Goal: Task Accomplishment & Management: Manage account settings

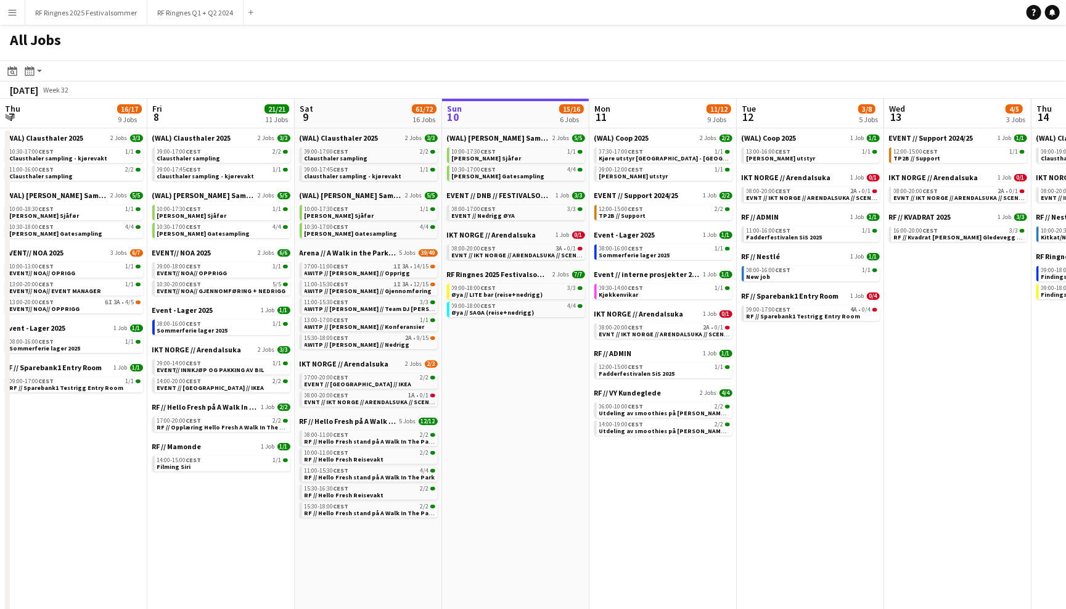
scroll to position [0, 294]
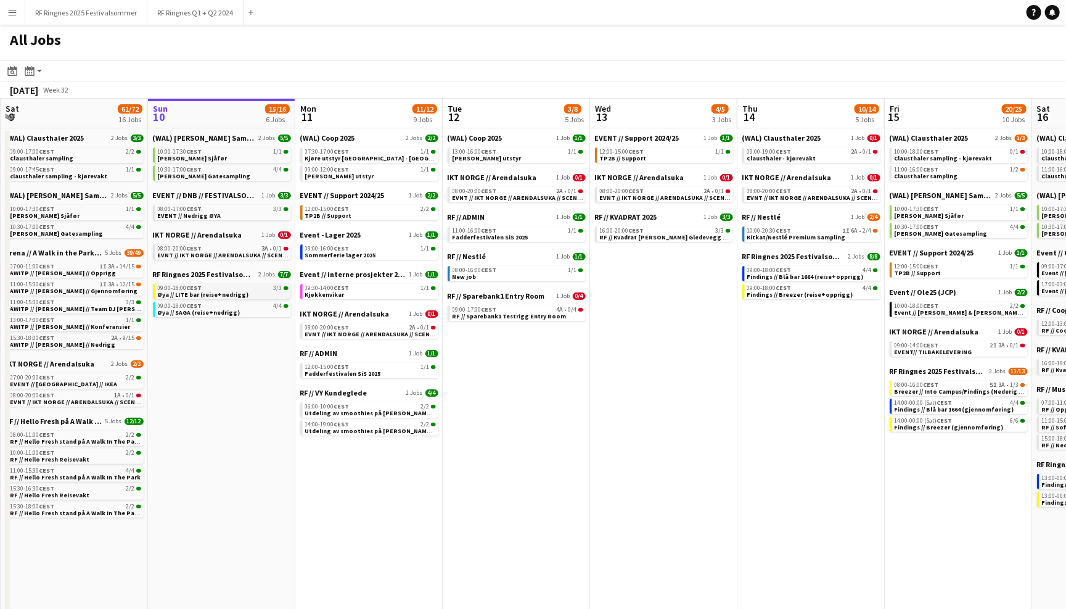
click at [239, 285] on div "09:00-18:00 CEST 3/3" at bounding box center [223, 288] width 131 height 6
click at [384, 245] on div "08:00-16:00 CEST 1/1" at bounding box center [370, 248] width 131 height 6
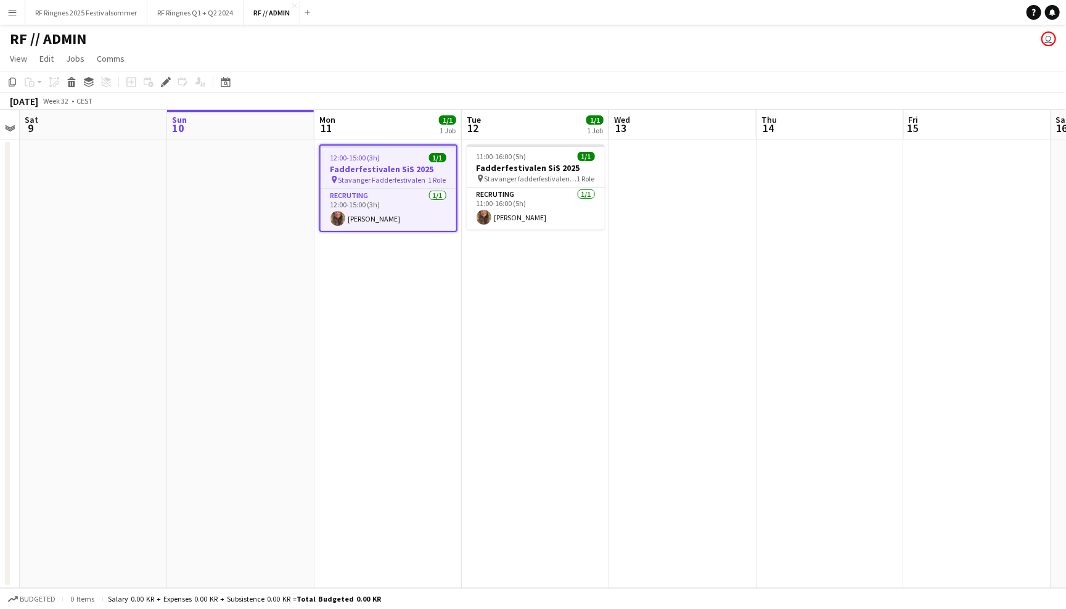
click at [754, 64] on app-page-menu "View Day view expanded Day view collapsed Month view Date picker Jump to today …" at bounding box center [533, 59] width 1066 height 23
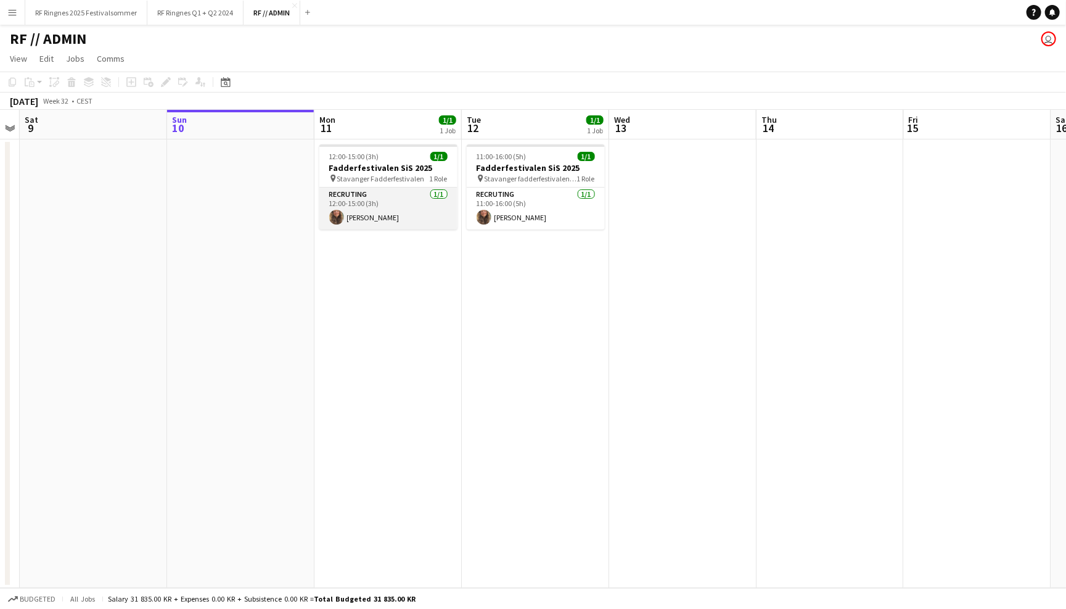
click at [404, 214] on app-card-role "Recruting 1/1 12:00-15:00 (3h) Dagny Torsnes Kaland" at bounding box center [389, 209] width 138 height 42
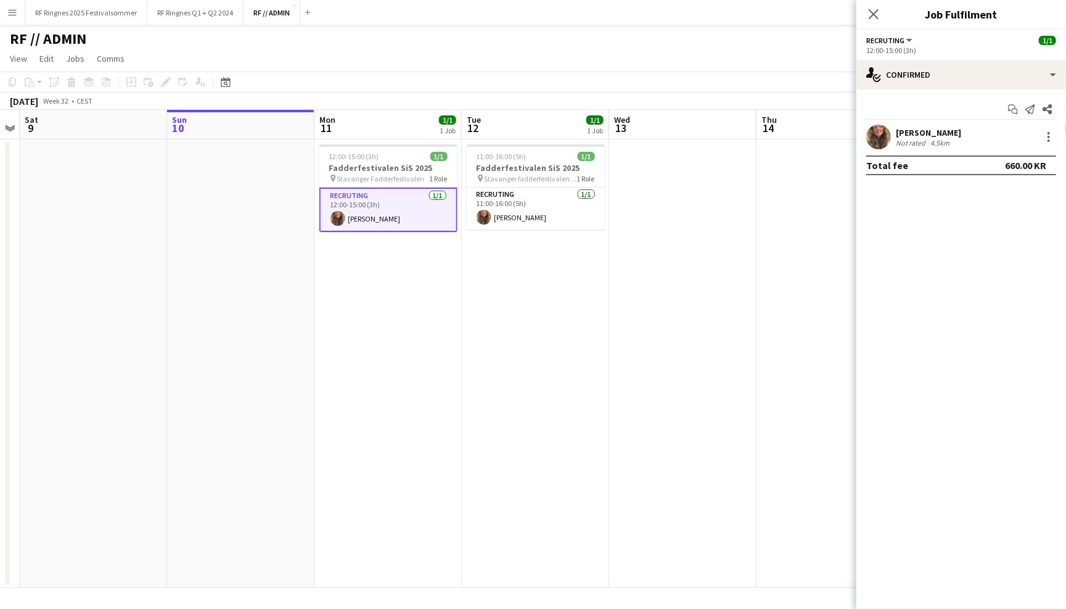
click at [886, 133] on app-user-avatar at bounding box center [879, 137] width 25 height 25
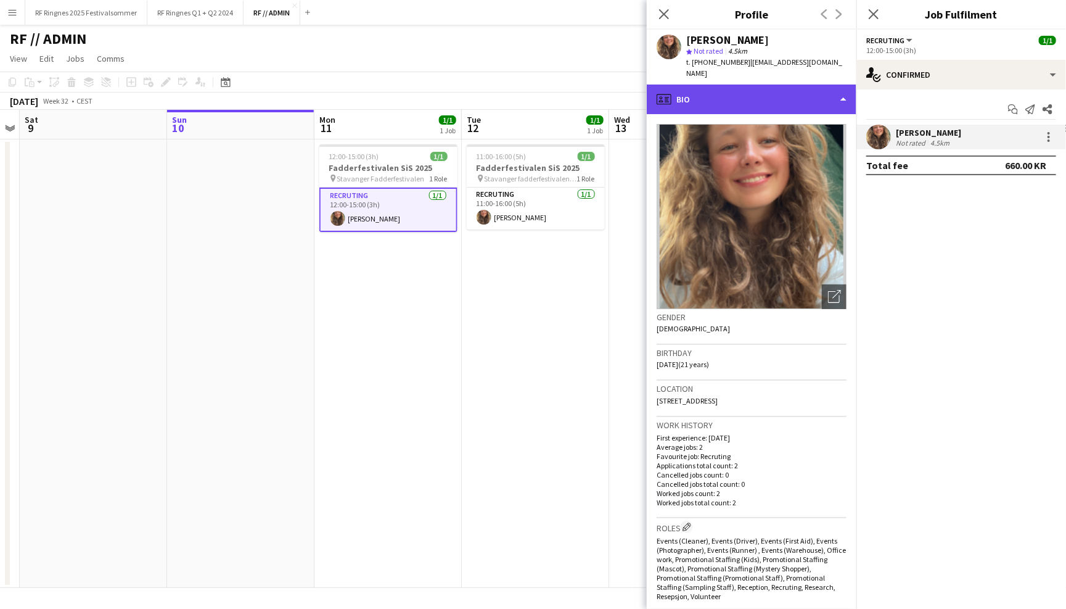
click at [827, 91] on div "profile Bio" at bounding box center [752, 100] width 210 height 30
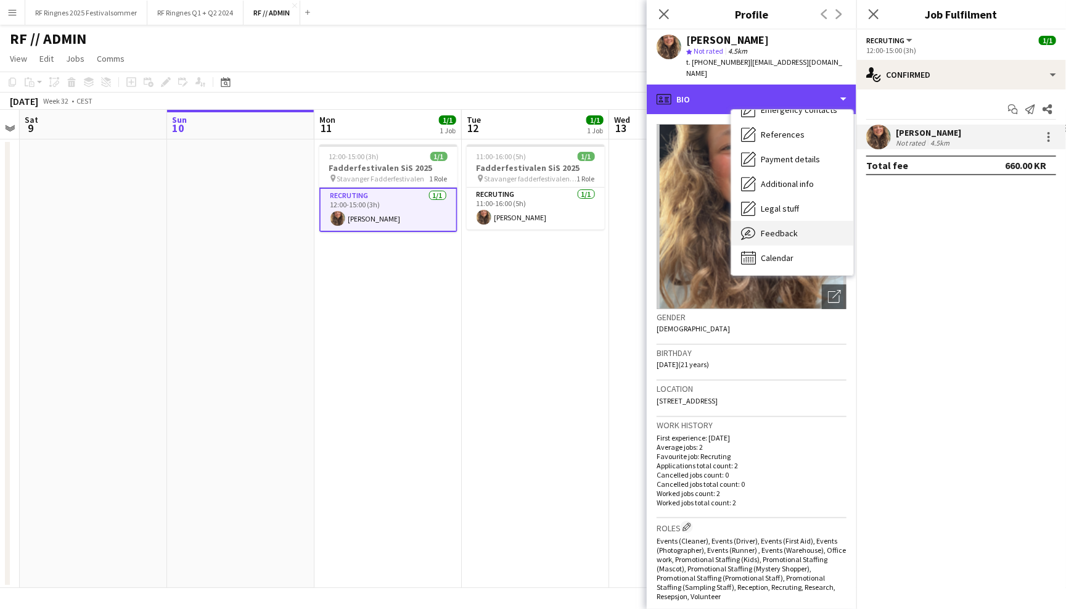
scroll to position [116, 0]
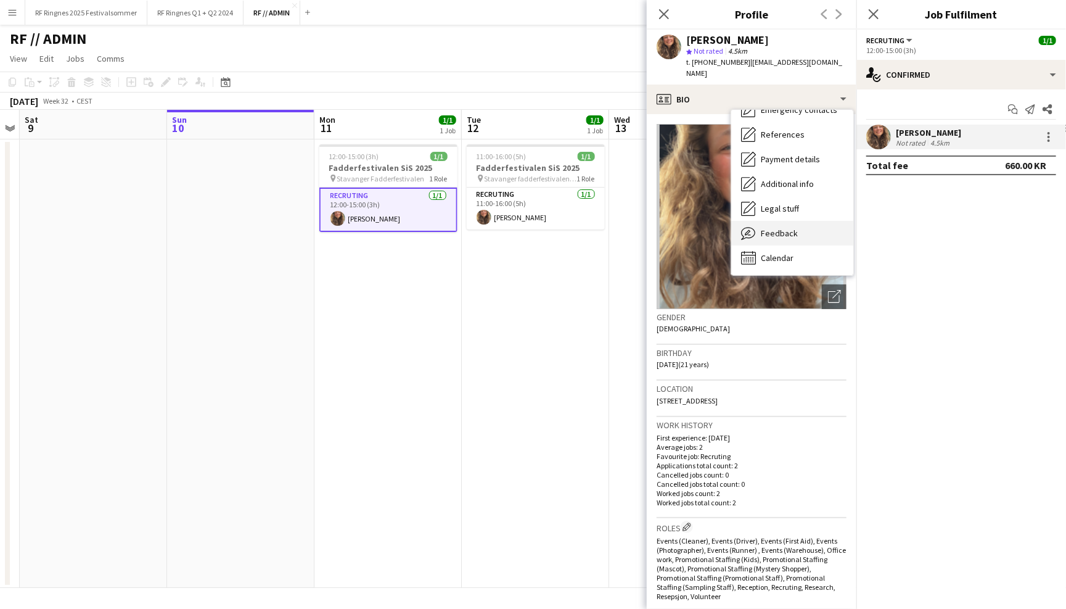
click at [815, 221] on div "Feedback Feedback" at bounding box center [793, 233] width 122 height 25
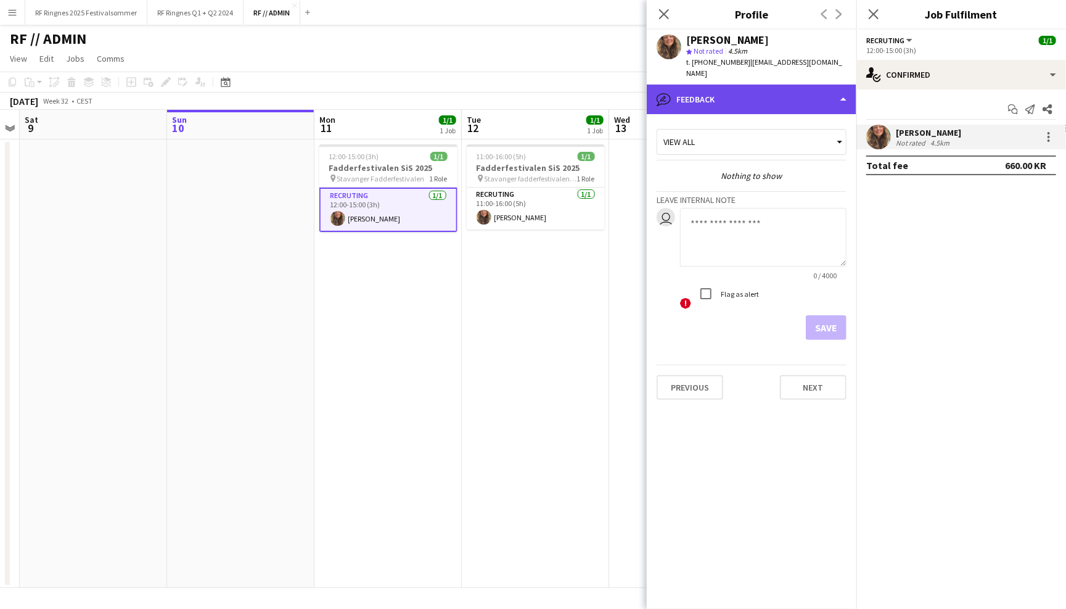
click at [807, 97] on div "bubble-pencil Feedback" at bounding box center [752, 100] width 210 height 30
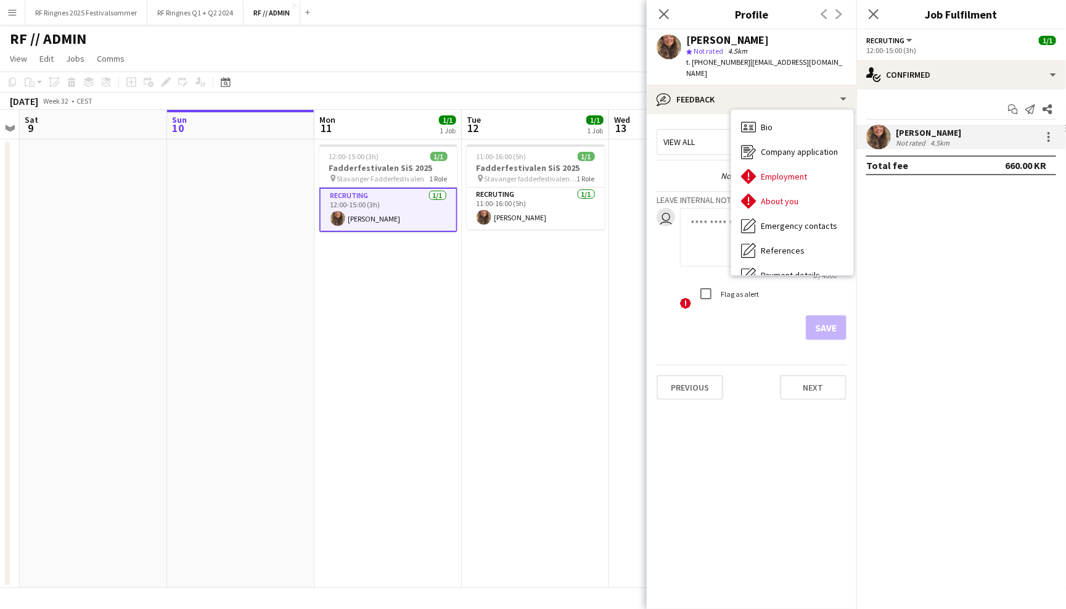
click at [792, 368] on span "Calendar" at bounding box center [777, 373] width 33 height 11
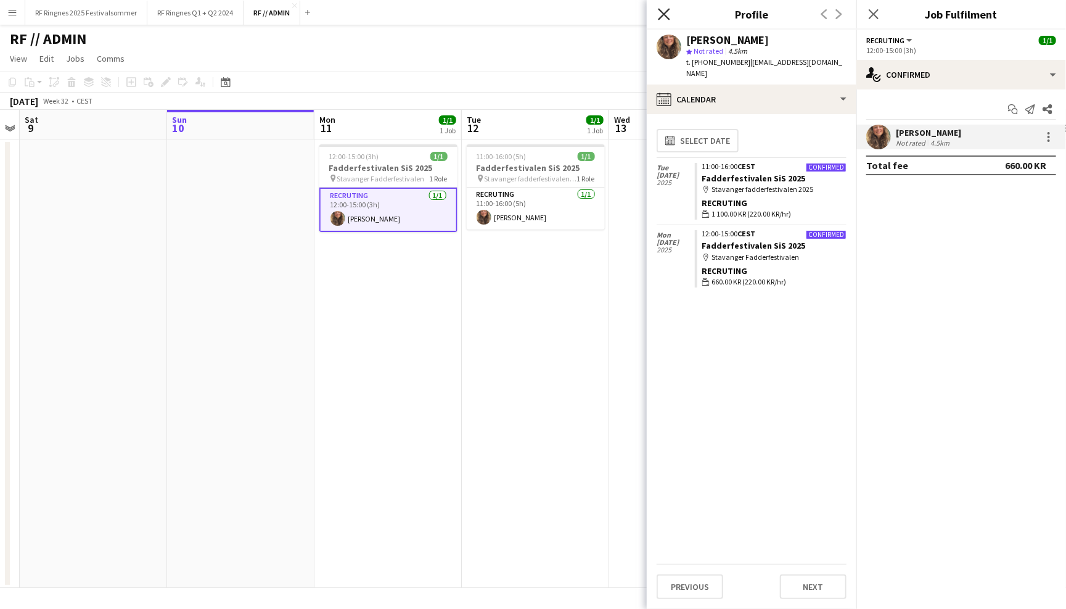
click at [668, 15] on icon "Close pop-in" at bounding box center [664, 14] width 12 height 12
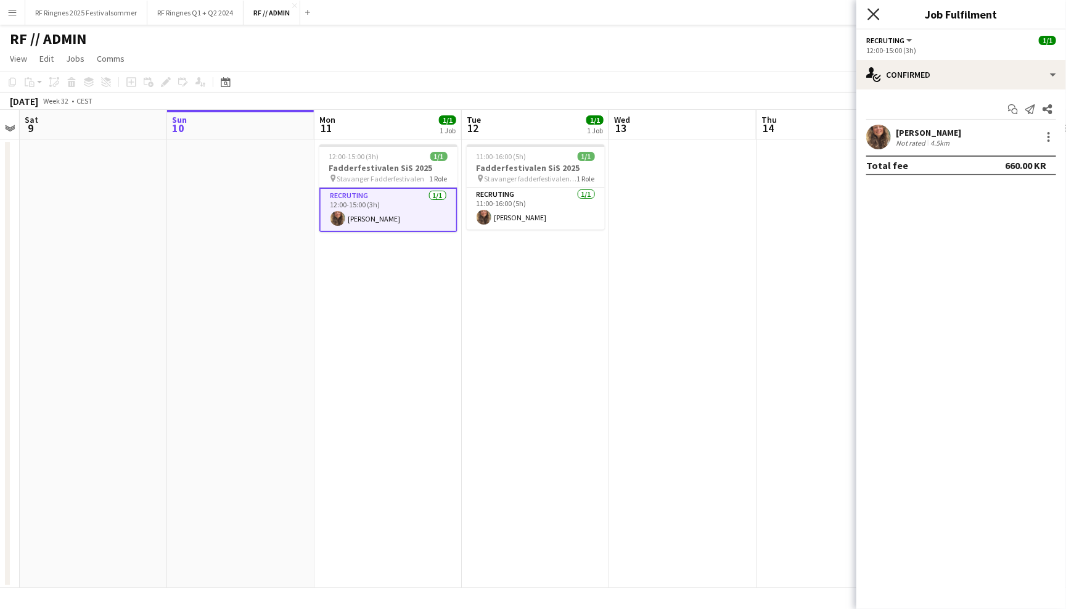
click at [876, 10] on icon at bounding box center [874, 14] width 12 height 12
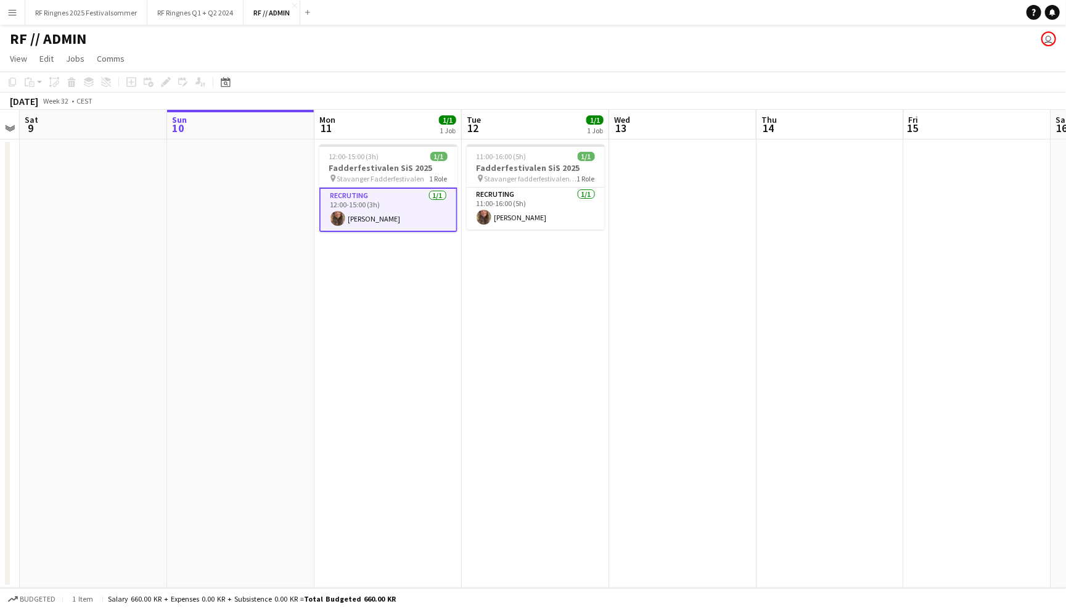
click at [912, 22] on app-navbar "Menu Boards Boards Boards All jobs Status Workforce Workforce My Workforce Recr…" at bounding box center [533, 12] width 1066 height 25
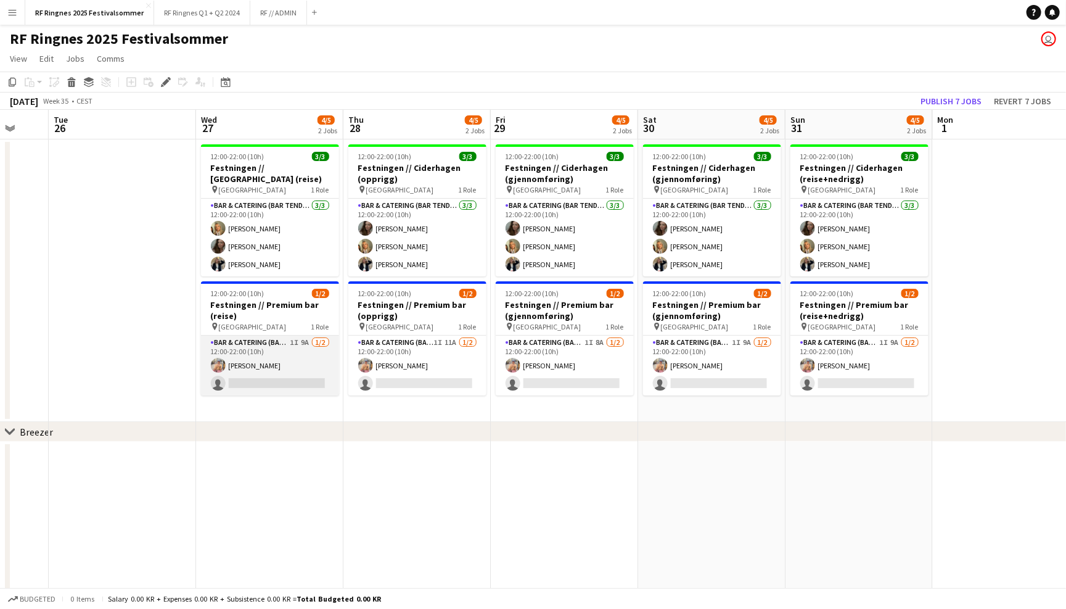
scroll to position [0, 393]
click at [270, 365] on app-card-role "Bar & Catering (Bar Tender) 1I 9A 1/2 12:00-22:00 (10h) Filip Øverli single-neu…" at bounding box center [271, 366] width 138 height 60
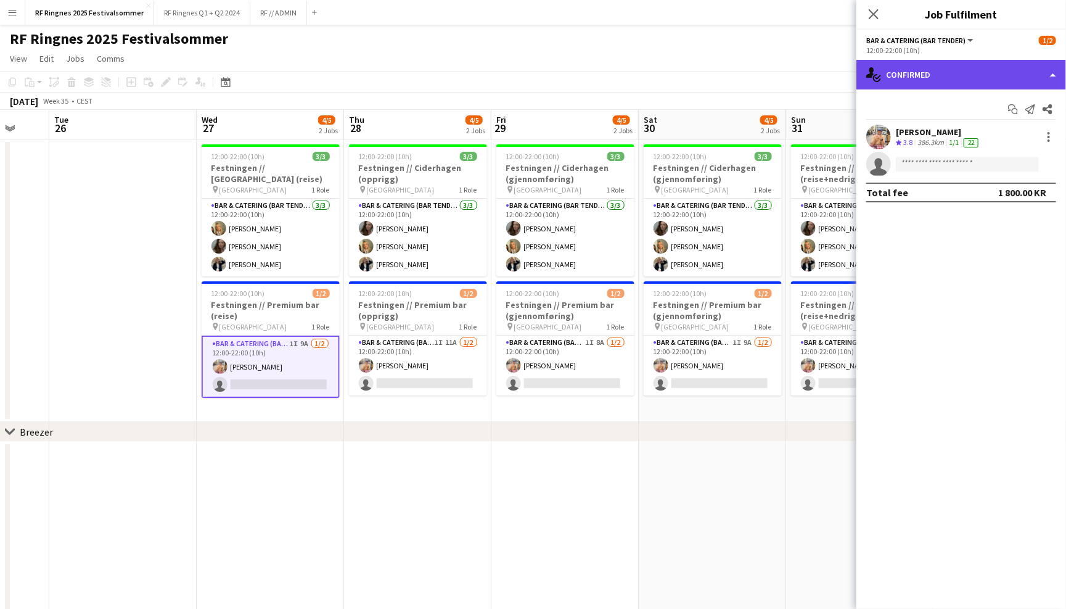
click at [903, 71] on div "single-neutral-actions-check-2 Confirmed" at bounding box center [962, 75] width 210 height 30
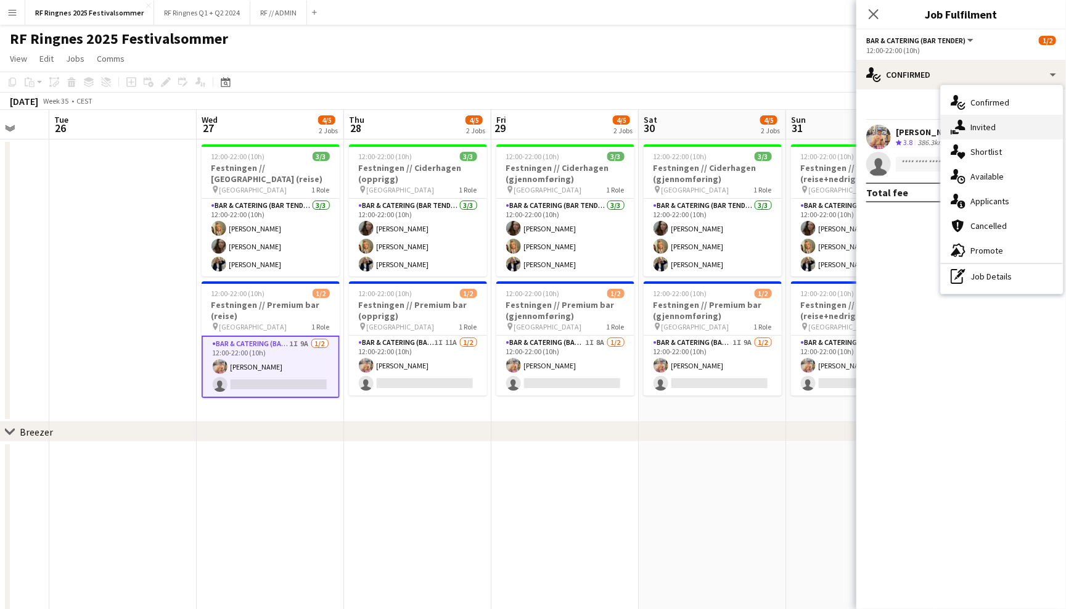
click at [998, 118] on div "single-neutral-actions-share-1 Invited" at bounding box center [1002, 127] width 122 height 25
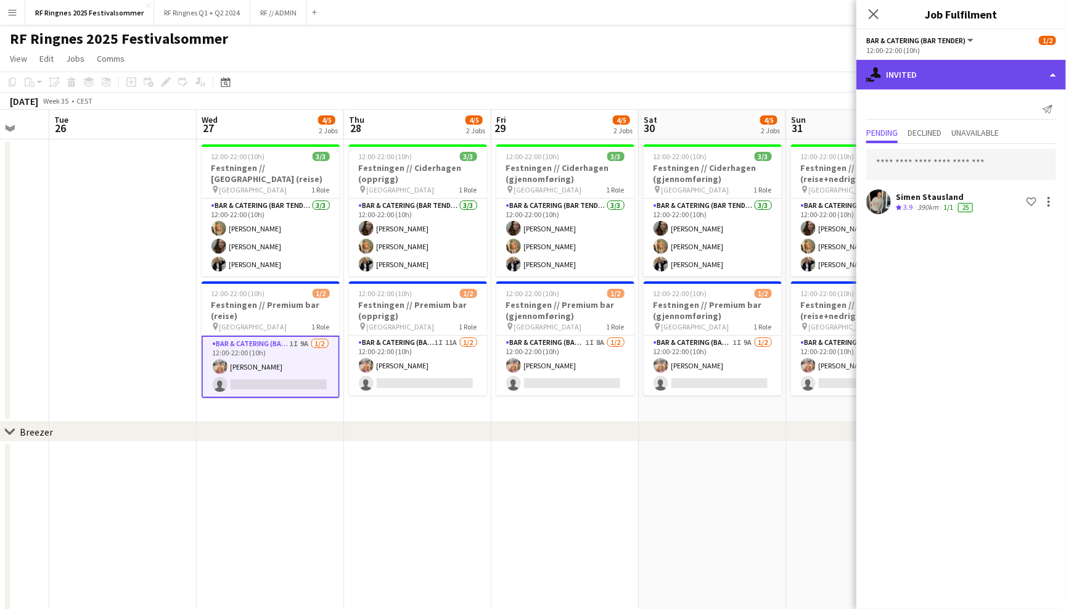
click at [967, 77] on div "single-neutral-actions-share-1 Invited" at bounding box center [962, 75] width 210 height 30
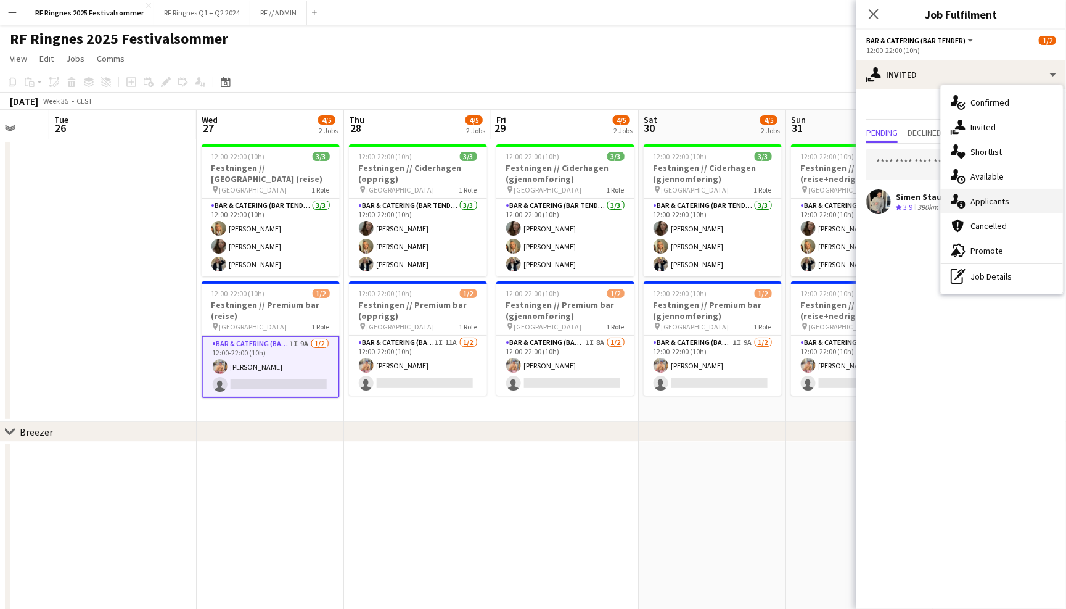
click at [997, 197] on div "single-neutral-actions-information Applicants" at bounding box center [1002, 201] width 122 height 25
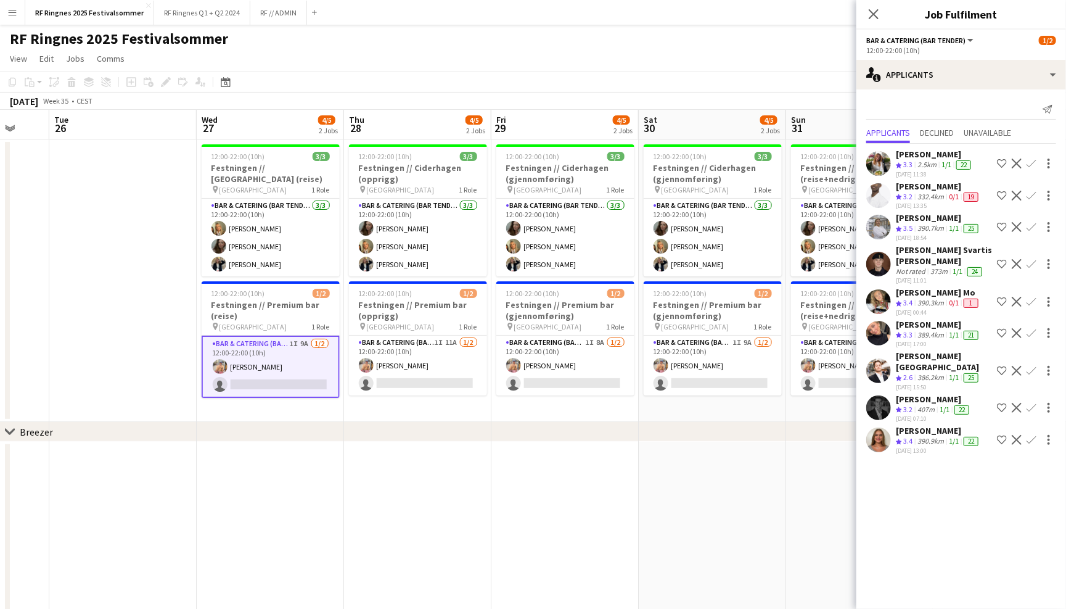
click at [878, 427] on app-user-avatar at bounding box center [879, 439] width 25 height 25
click at [881, 395] on app-user-avatar at bounding box center [879, 407] width 25 height 25
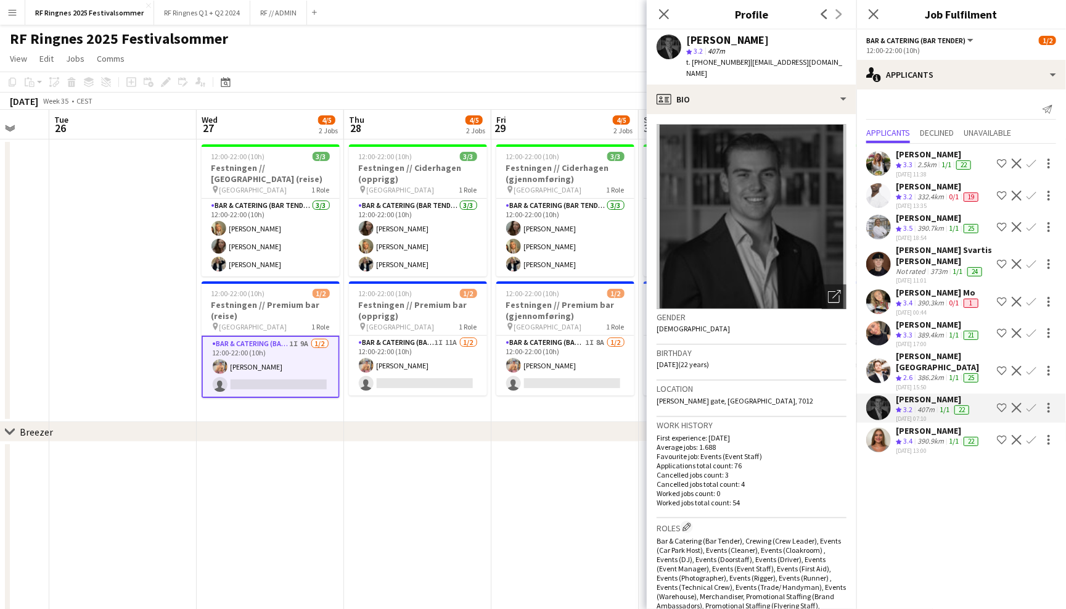
click at [881, 361] on app-user-avatar at bounding box center [879, 370] width 25 height 25
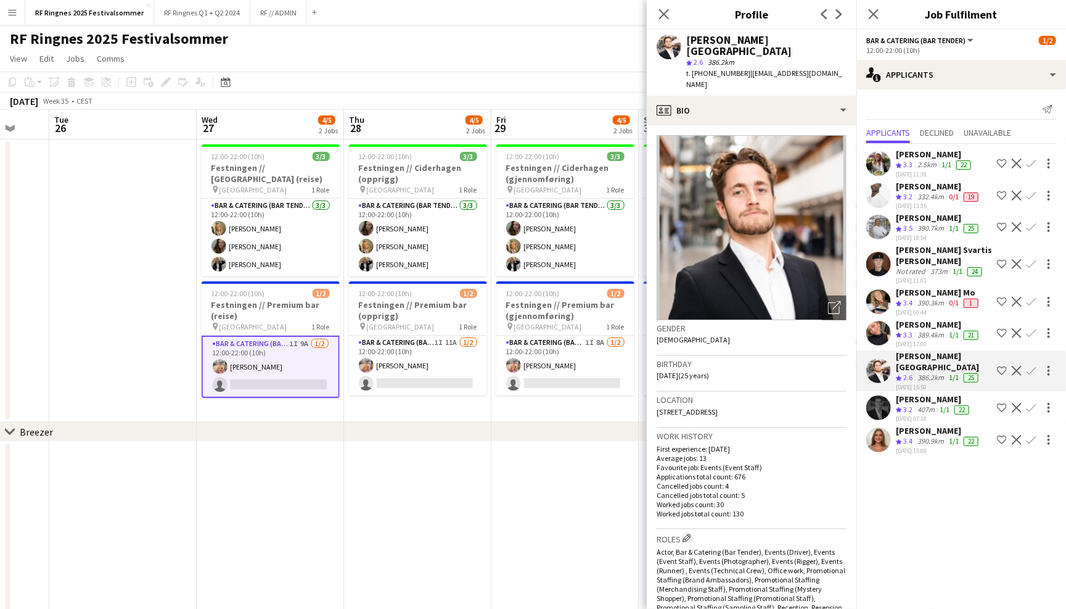
click at [876, 319] on div "Caroline Seljåsen Crew rating 3.3 389.4km 1/1 21 16-06-2025 17:00 Shortlist cre…" at bounding box center [962, 334] width 210 height 30
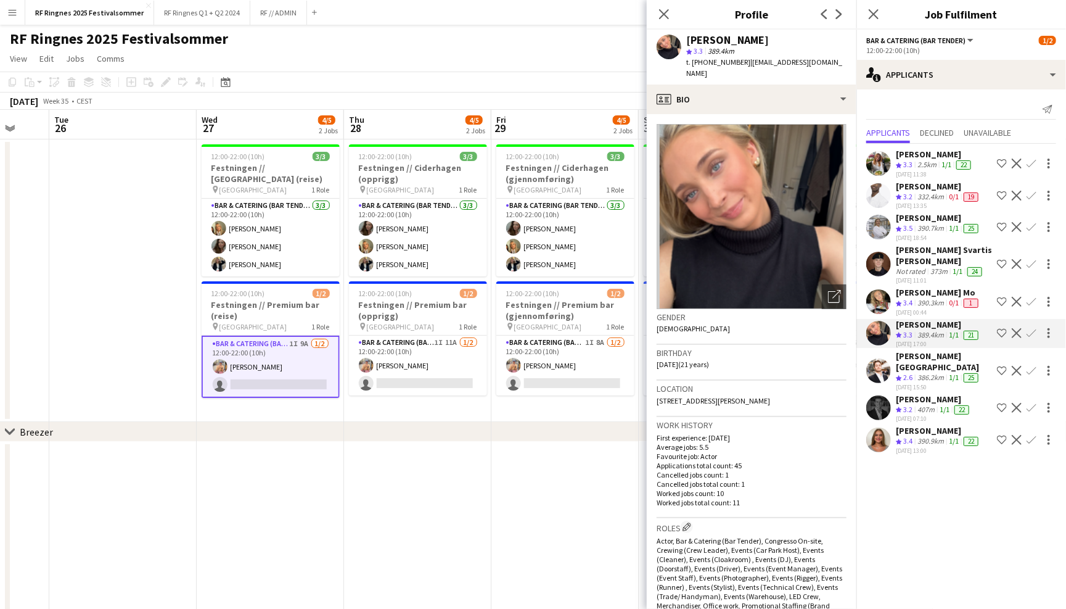
click at [876, 292] on app-user-avatar at bounding box center [879, 301] width 25 height 25
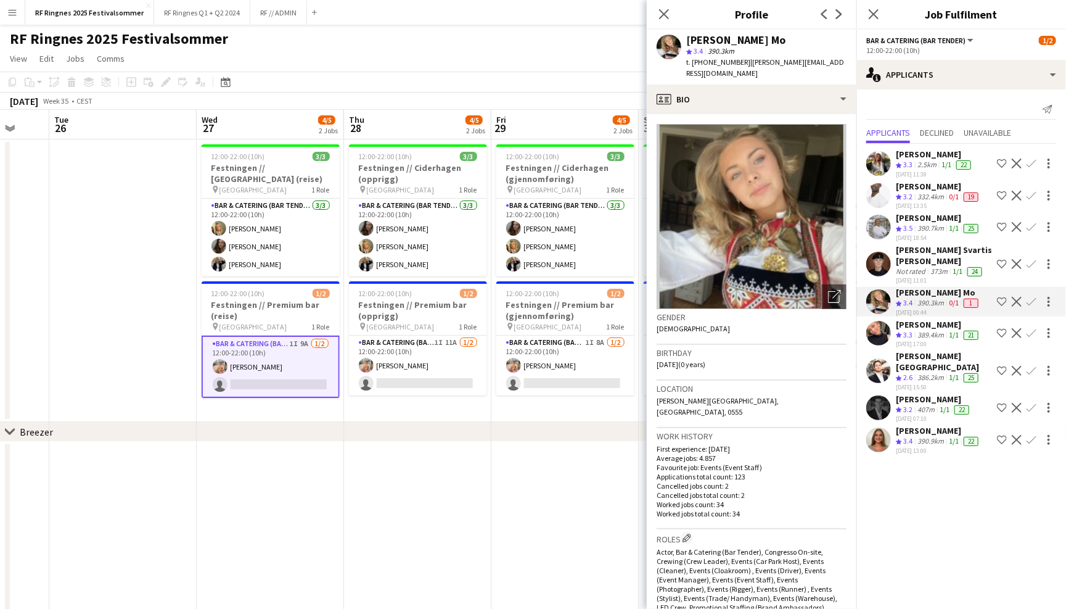
click at [876, 261] on app-user-avatar at bounding box center [879, 264] width 25 height 25
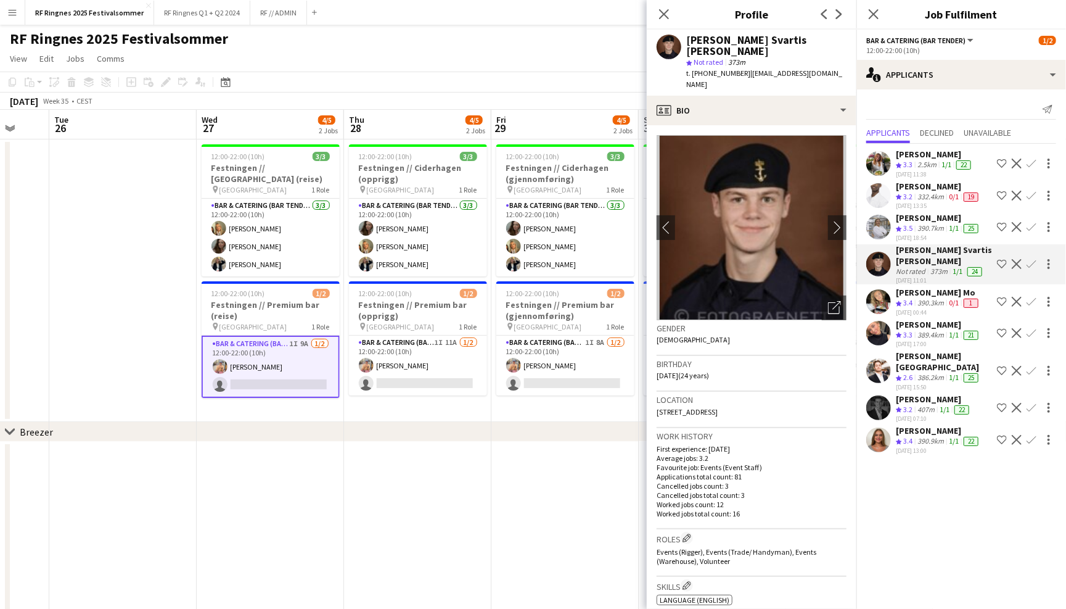
click at [875, 235] on app-user-avatar at bounding box center [879, 227] width 25 height 25
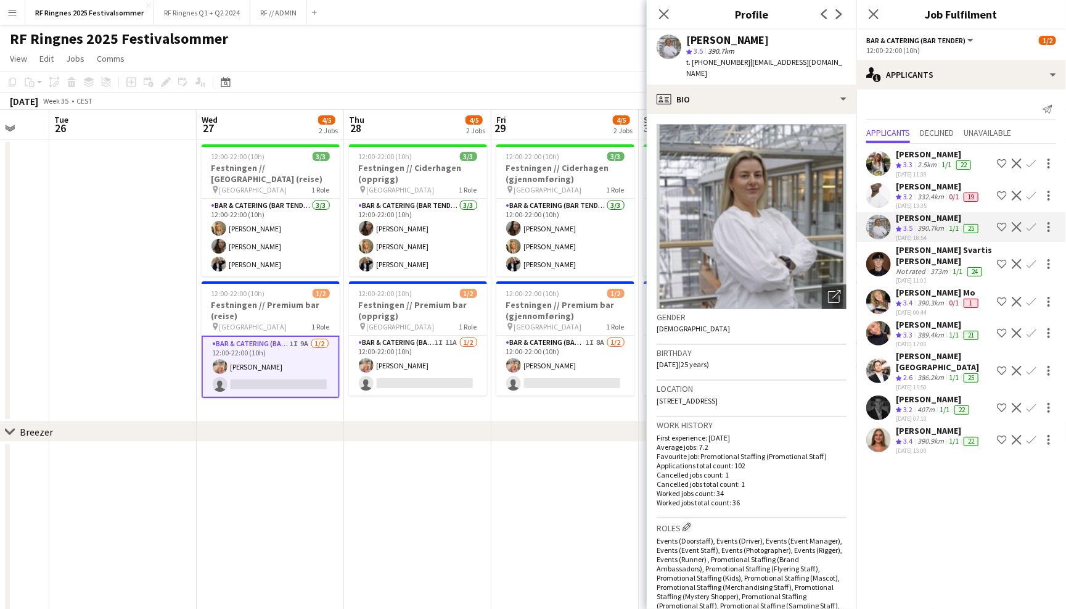
click at [881, 189] on app-user-avatar at bounding box center [879, 195] width 25 height 25
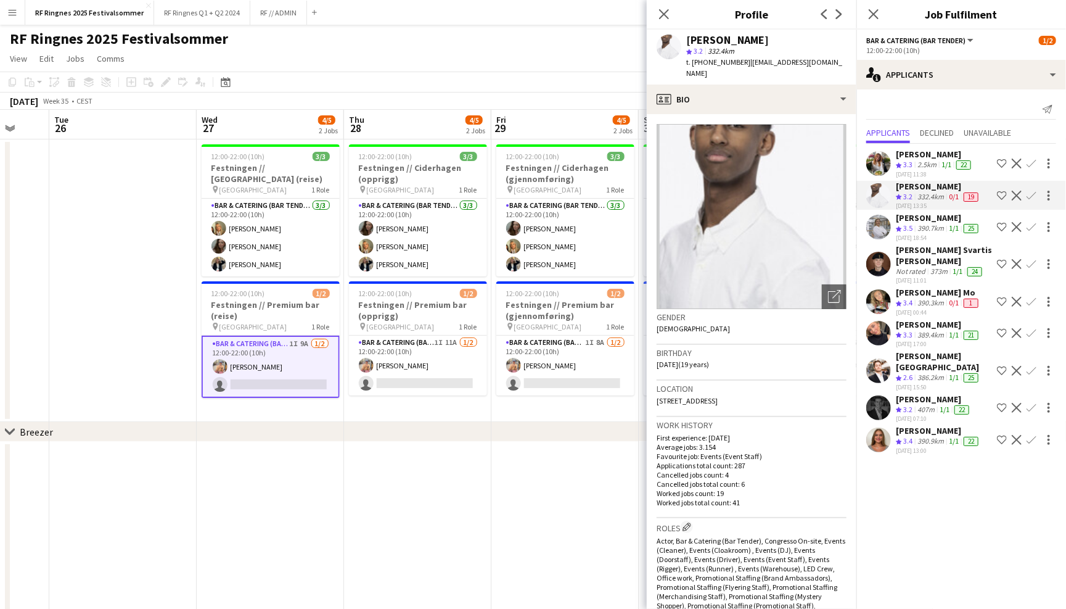
click at [881, 159] on app-user-avatar at bounding box center [879, 163] width 25 height 25
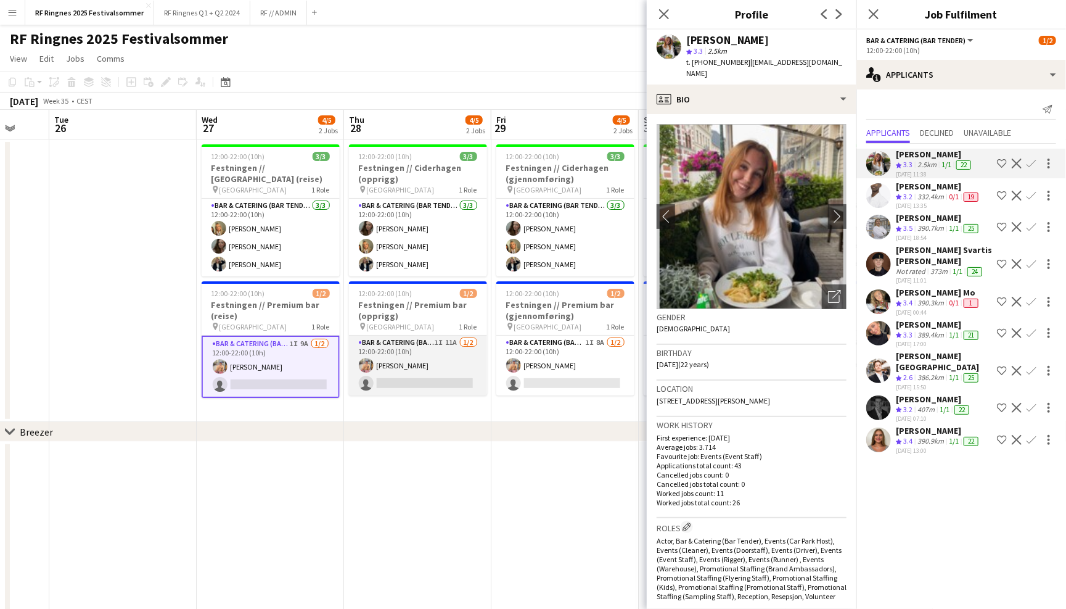
click at [426, 348] on app-card-role "Bar & Catering (Bar Tender) 1I 11A 1/2 12:00-22:00 (10h) Filip Øverli single-ne…" at bounding box center [418, 366] width 138 height 60
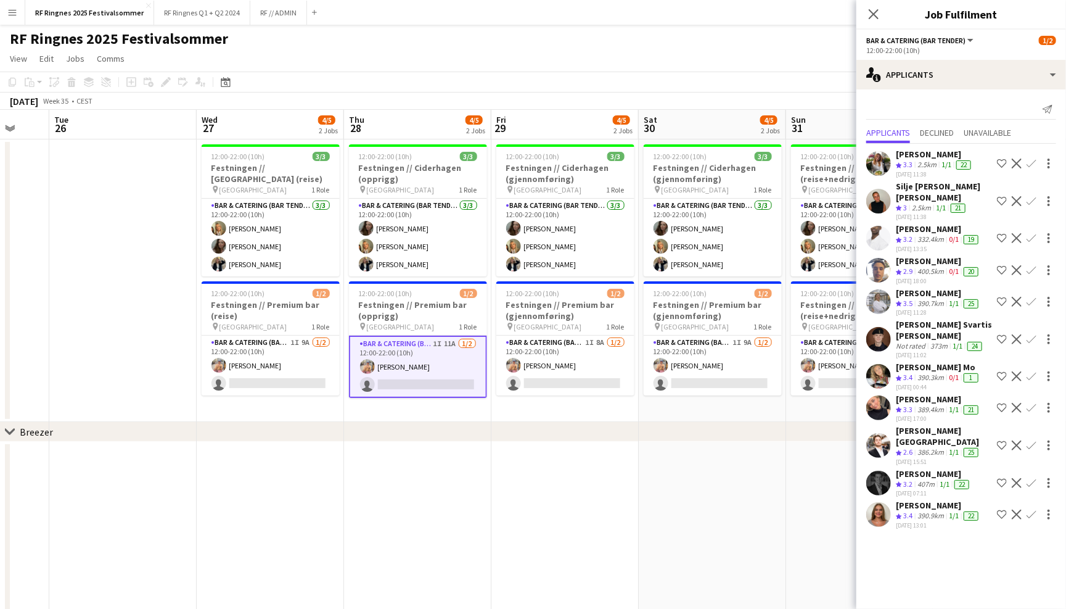
click at [881, 502] on app-user-avatar at bounding box center [879, 514] width 25 height 25
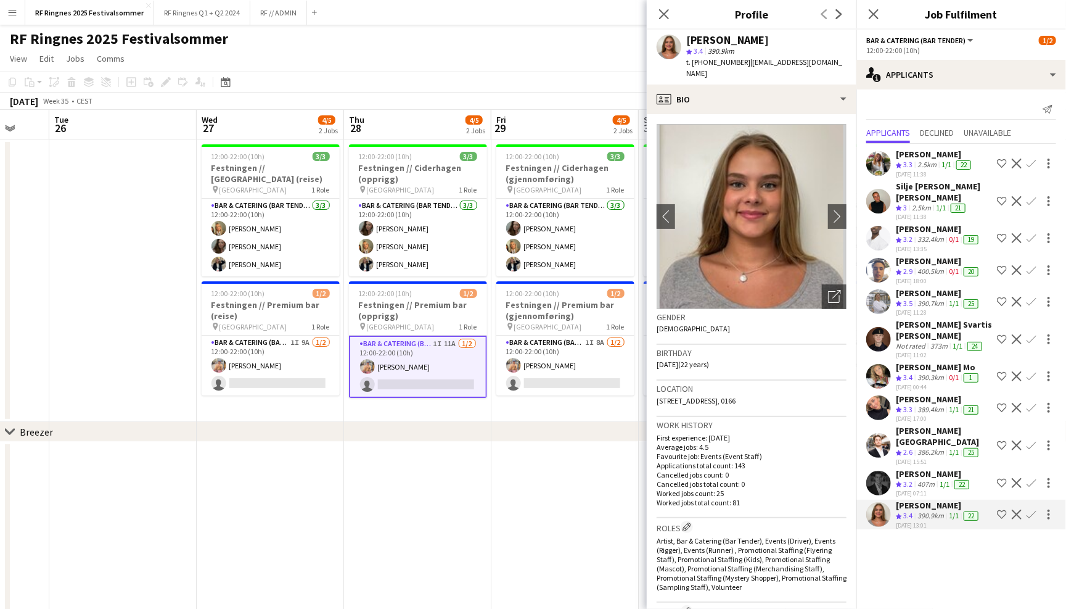
click at [880, 327] on app-user-avatar at bounding box center [879, 339] width 25 height 25
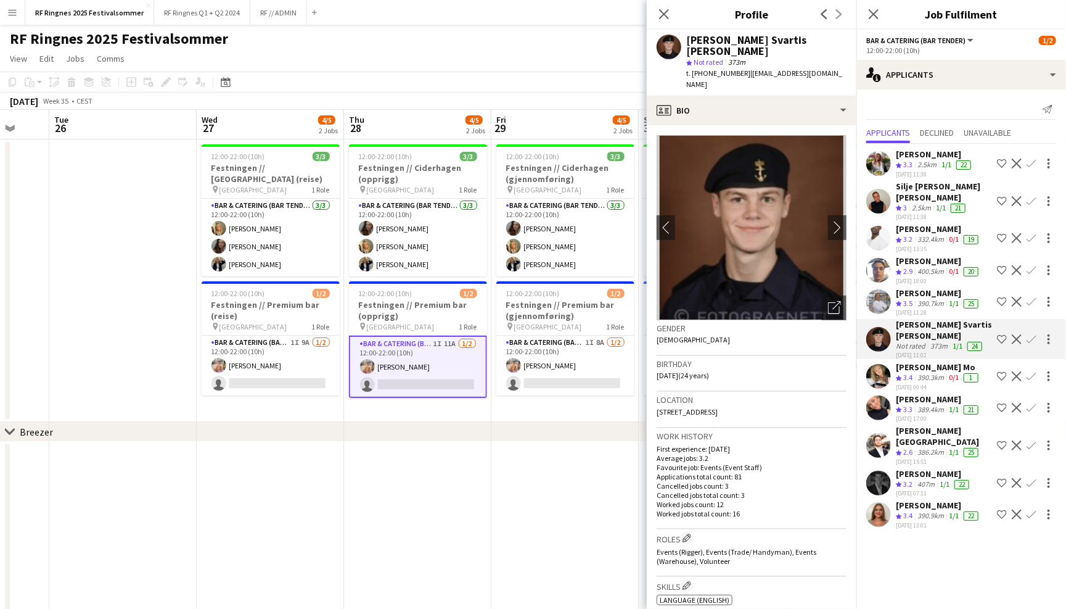
click at [880, 289] on app-user-avatar at bounding box center [879, 301] width 25 height 25
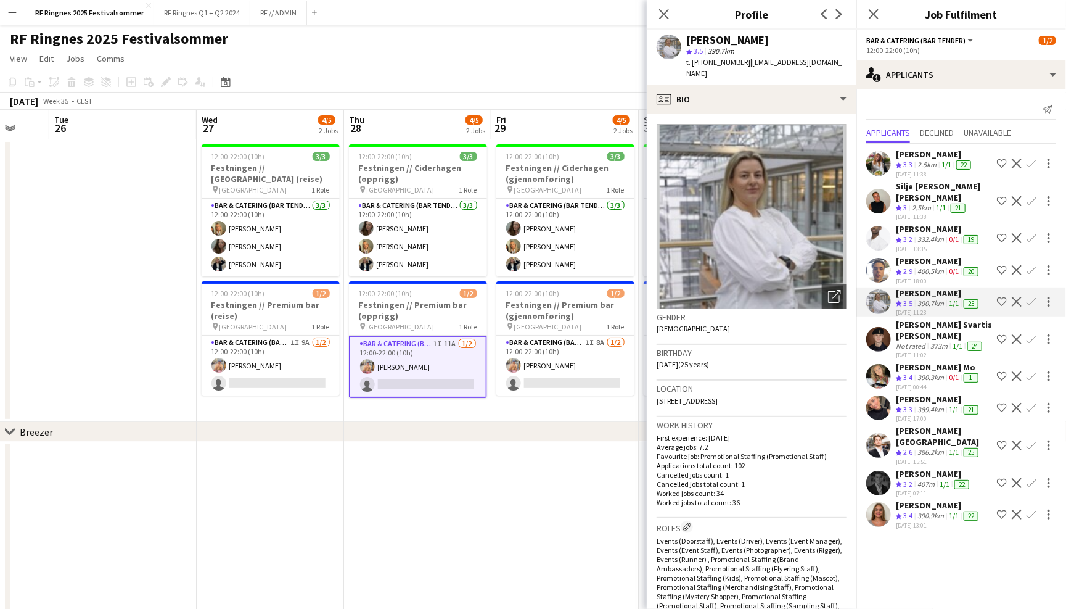
click at [877, 258] on app-user-avatar at bounding box center [879, 270] width 25 height 25
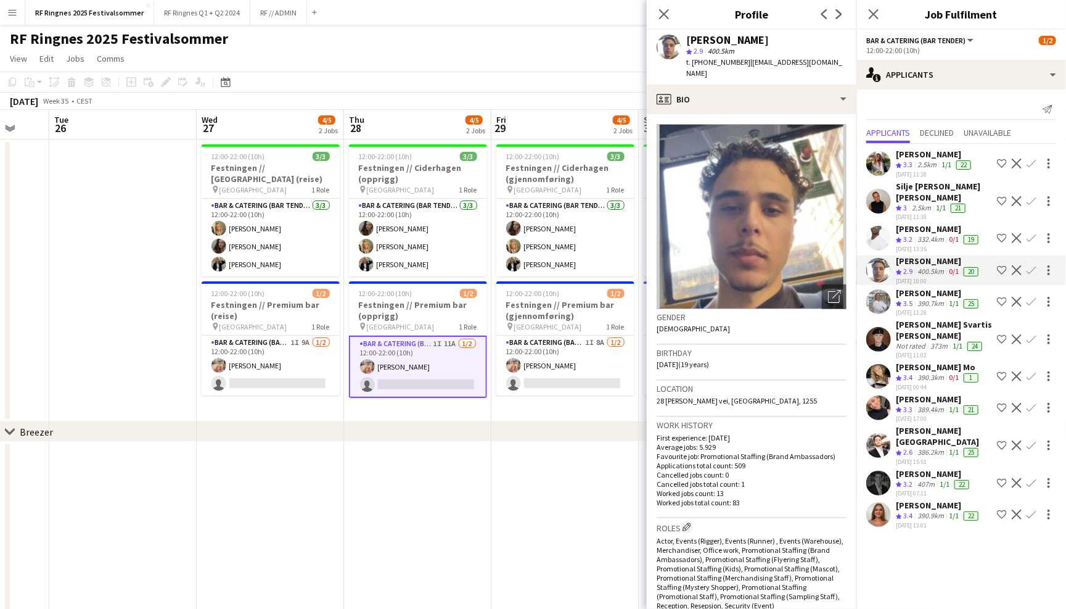
click at [875, 226] on app-user-avatar at bounding box center [879, 238] width 25 height 25
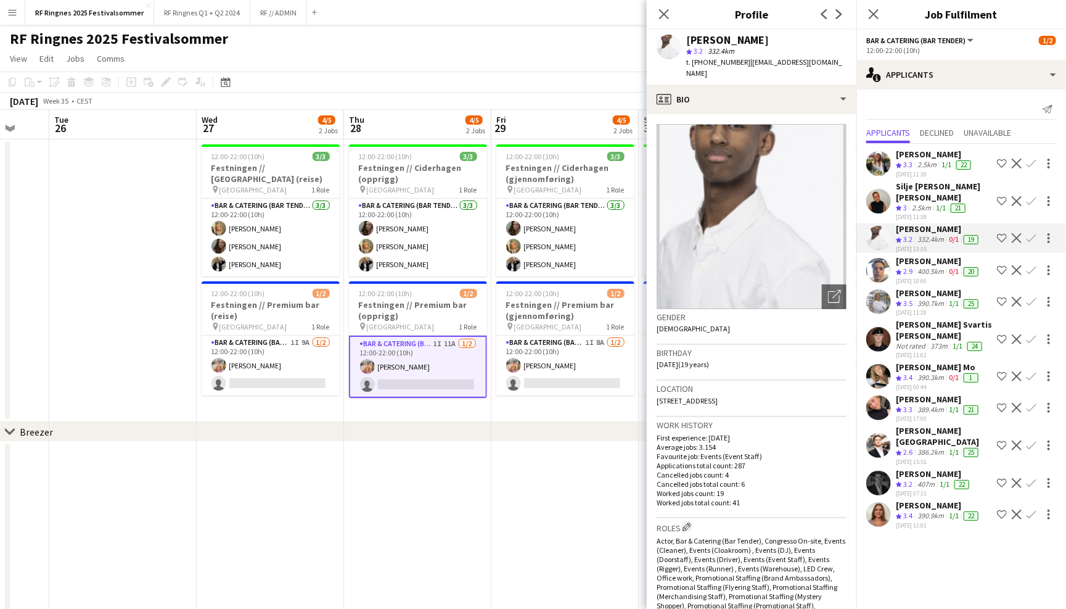
click at [875, 189] on app-user-avatar at bounding box center [879, 201] width 25 height 25
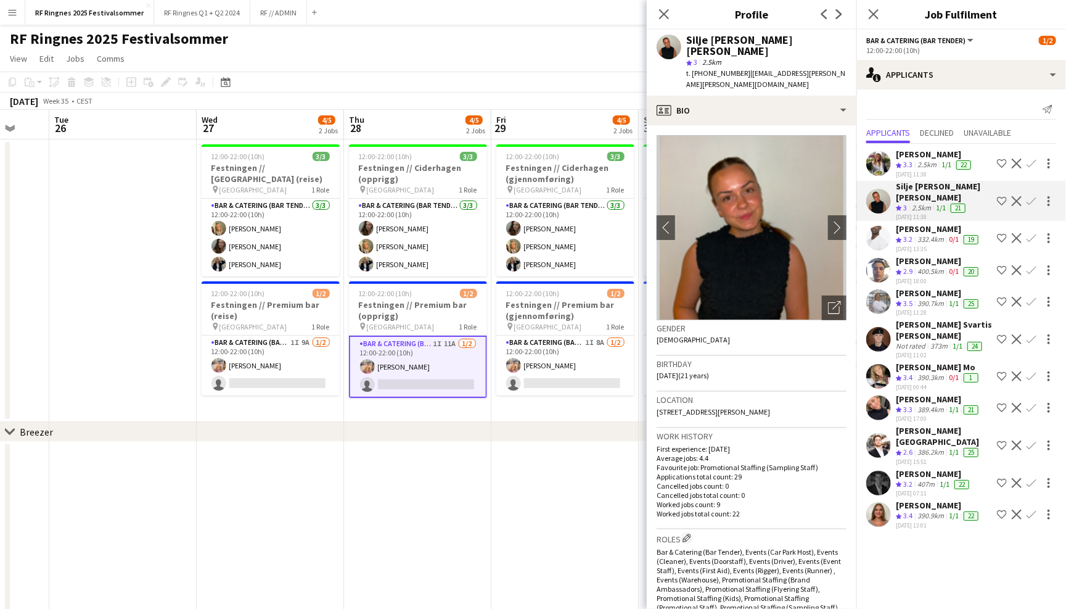
click at [875, 162] on app-user-avatar at bounding box center [879, 163] width 25 height 25
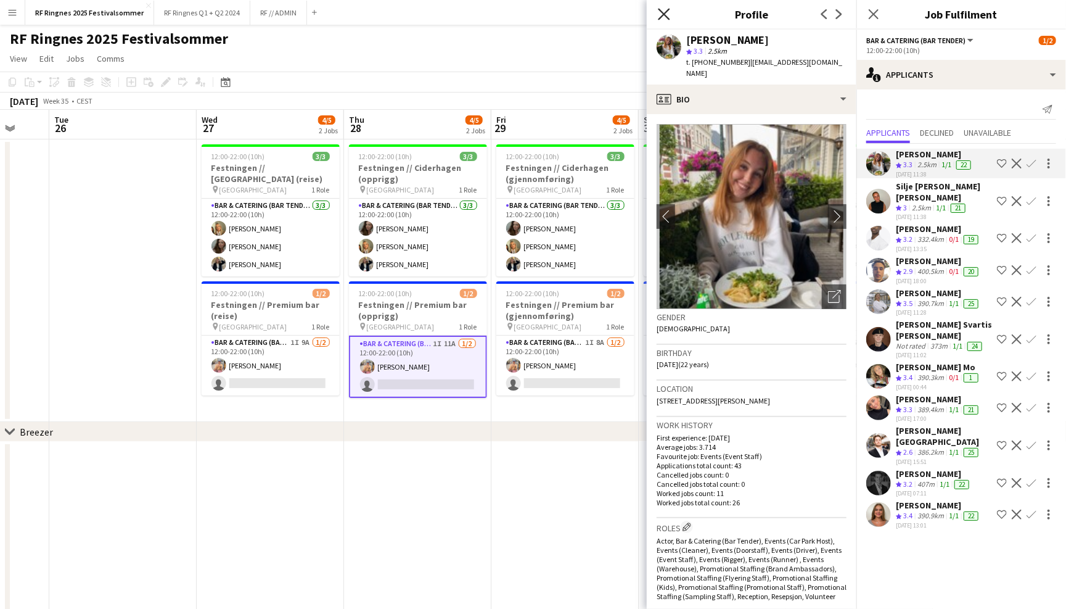
click at [667, 15] on icon "Close pop-in" at bounding box center [664, 14] width 12 height 12
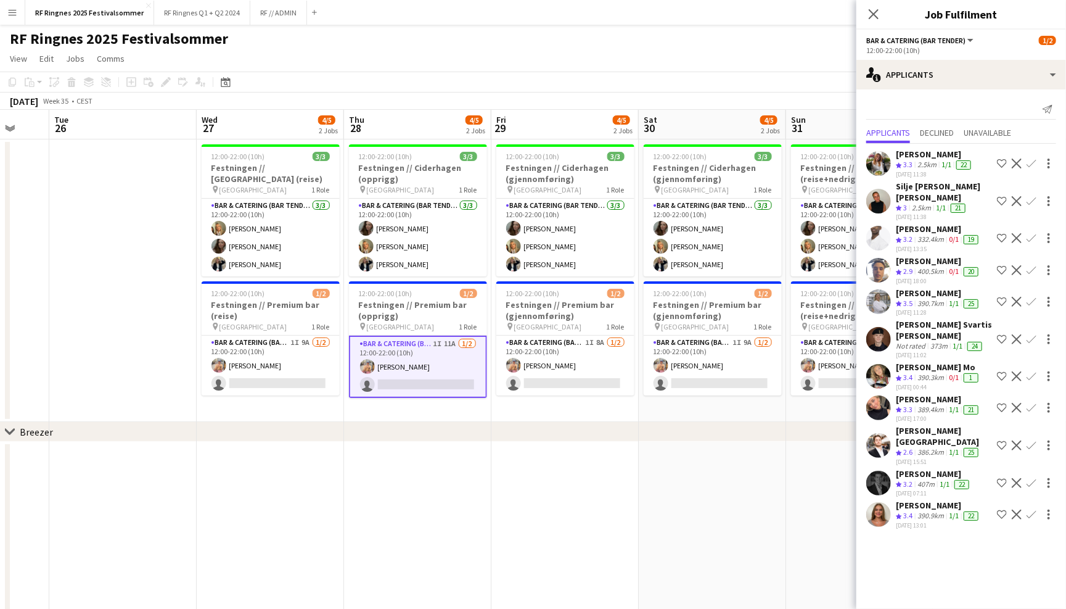
click at [712, 48] on app-page-menu "View Day view expanded Day view collapsed Month view Date picker Jump to today …" at bounding box center [533, 59] width 1066 height 23
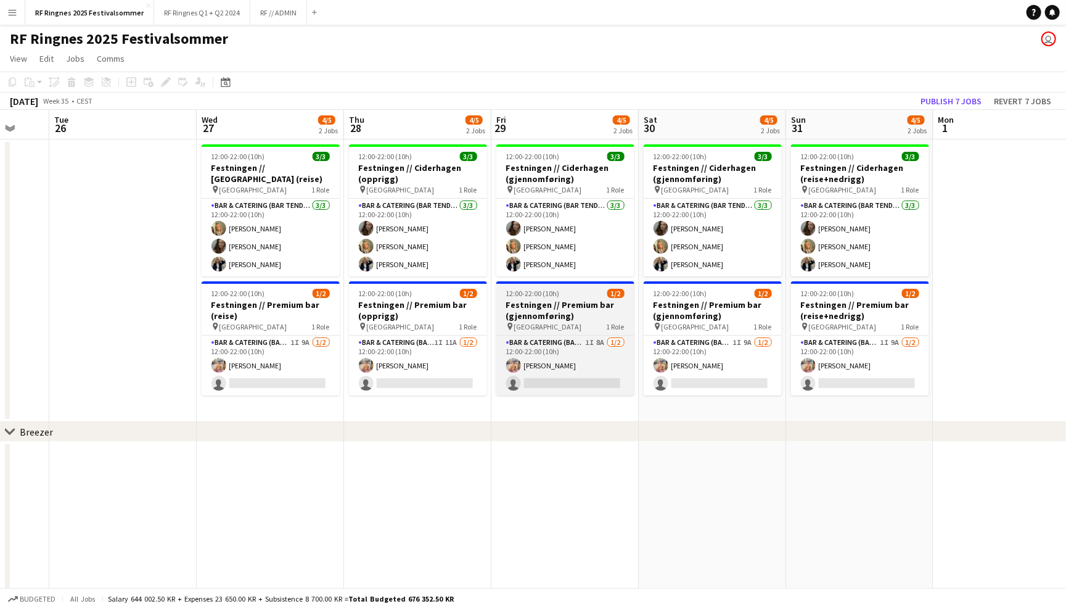
click at [564, 331] on app-job-card "12:00-22:00 (10h) 1/2 Festningen // Premium bar (gjennomføring) pin Trondheim 1…" at bounding box center [566, 338] width 138 height 114
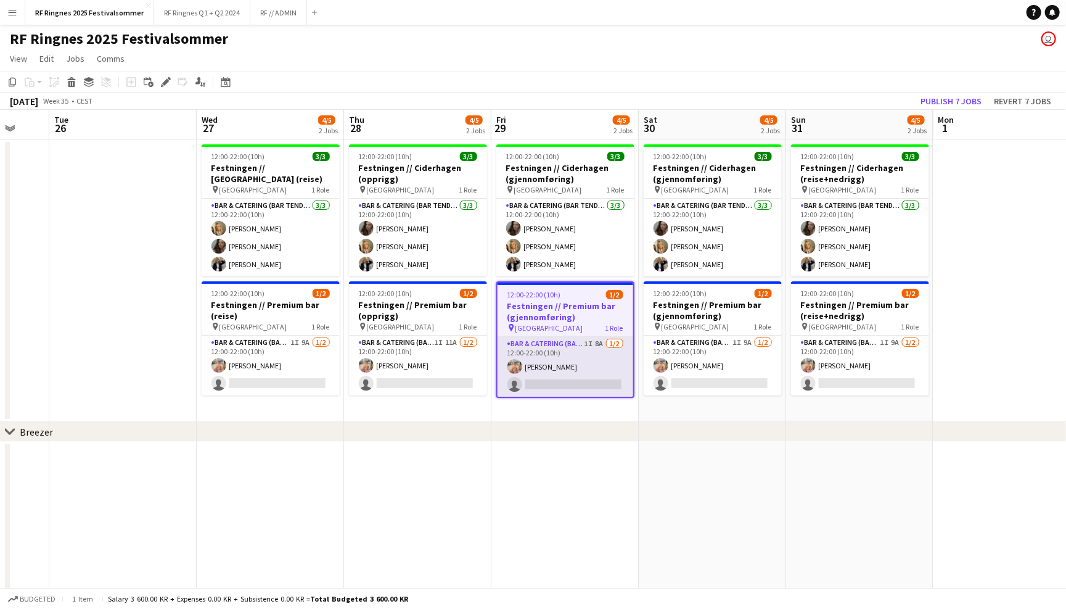
scroll to position [0, 392]
click at [566, 365] on app-card-role "Bar & Catering (Bar Tender) 1I 8A 1/2 12:00-22:00 (10h) Filip Øverli single-neu…" at bounding box center [566, 367] width 136 height 60
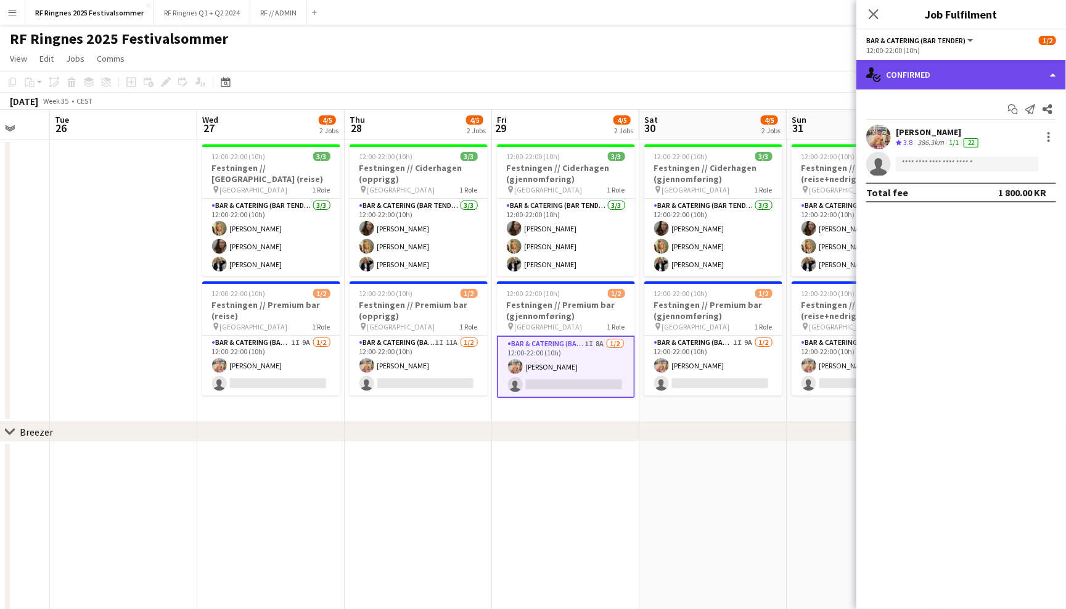
click at [964, 85] on div "single-neutral-actions-check-2 Confirmed" at bounding box center [962, 75] width 210 height 30
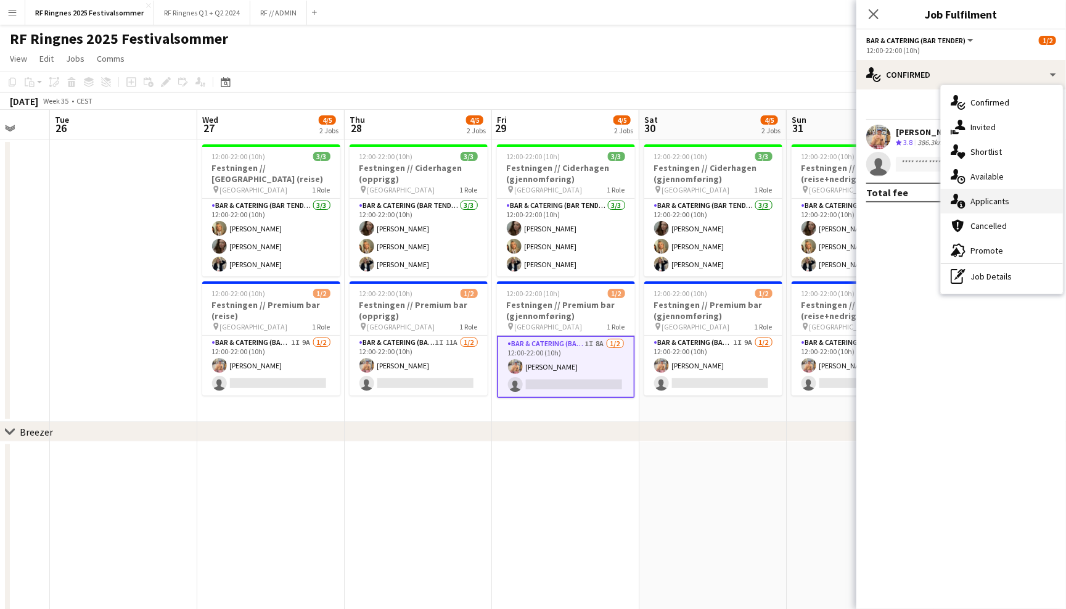
click at [976, 192] on div "single-neutral-actions-information Applicants" at bounding box center [1002, 201] width 122 height 25
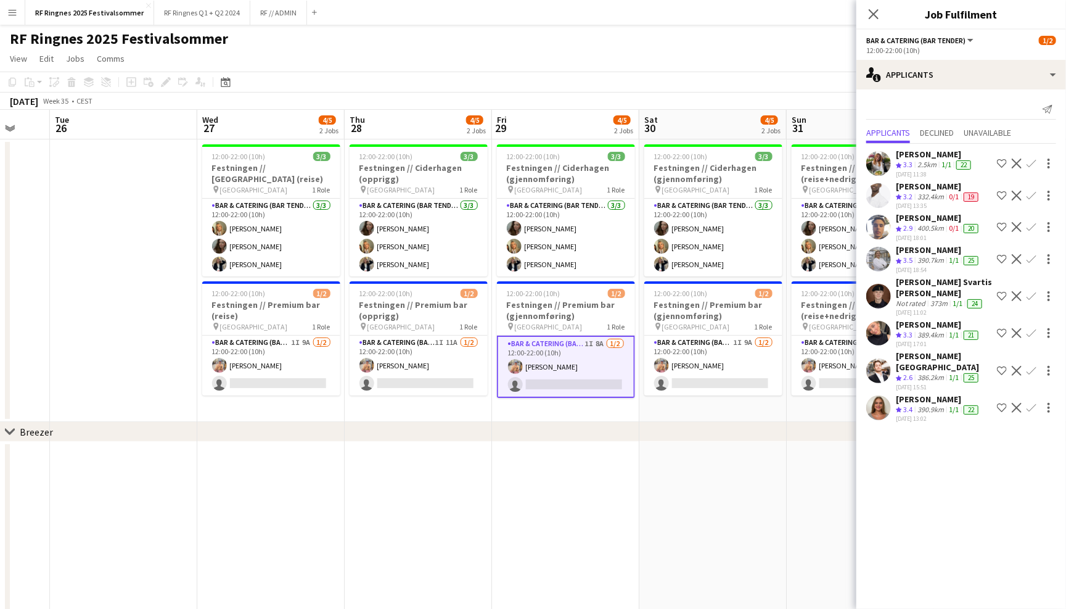
click at [879, 395] on app-user-avatar at bounding box center [879, 407] width 25 height 25
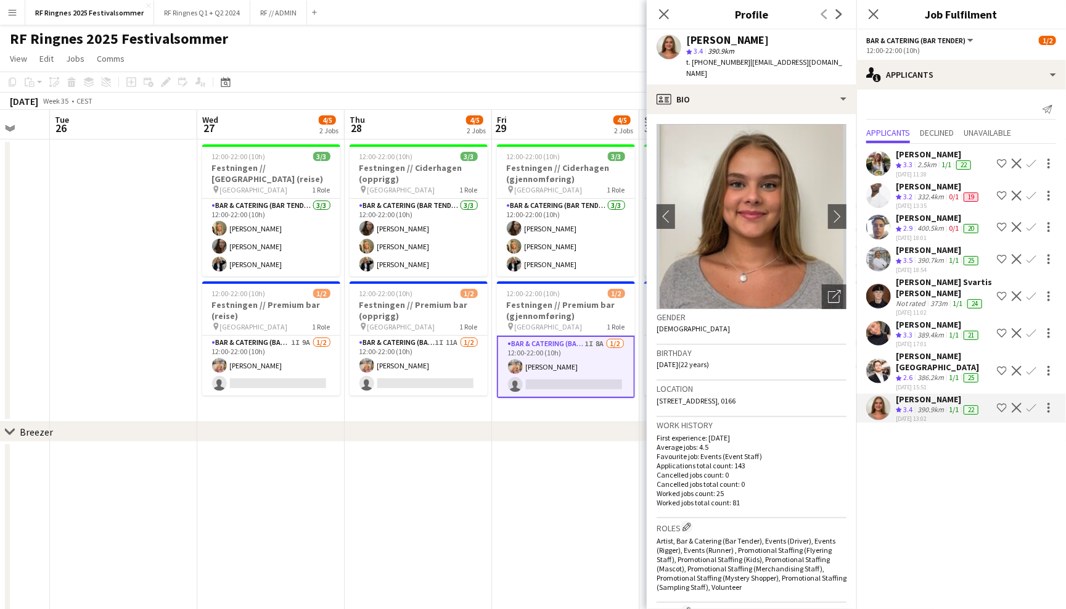
click at [879, 358] on app-user-avatar at bounding box center [879, 370] width 25 height 25
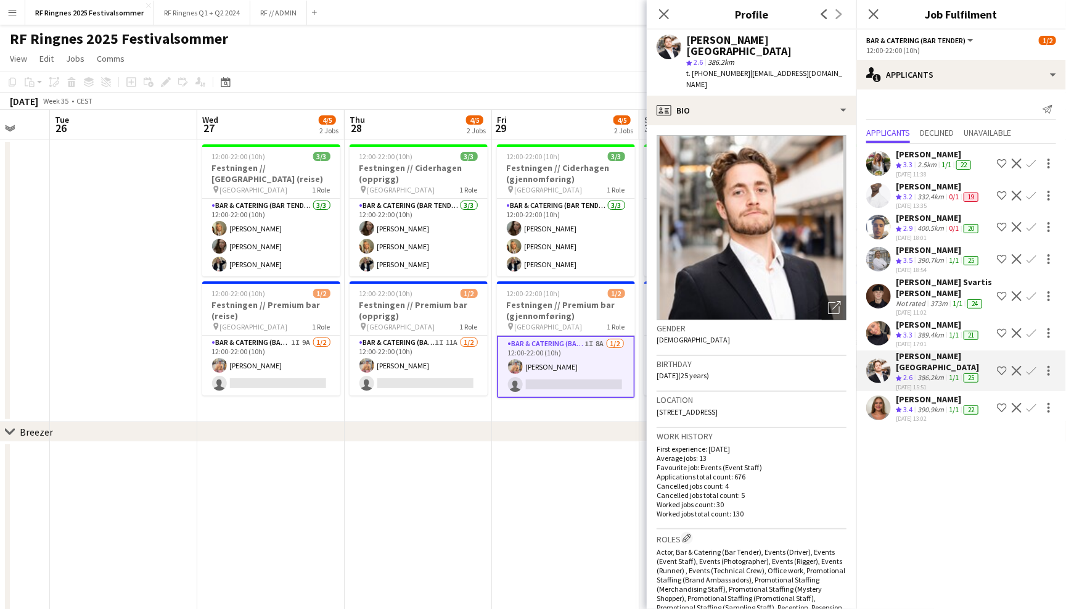
click at [878, 332] on app-user-avatar at bounding box center [879, 333] width 25 height 25
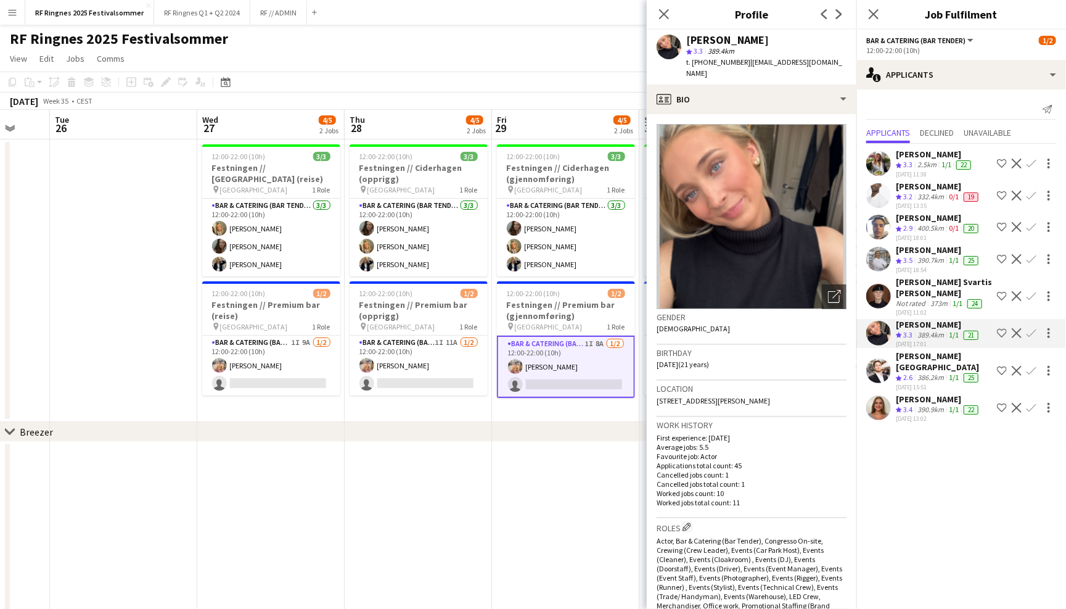
click at [878, 291] on app-user-avatar at bounding box center [879, 296] width 25 height 25
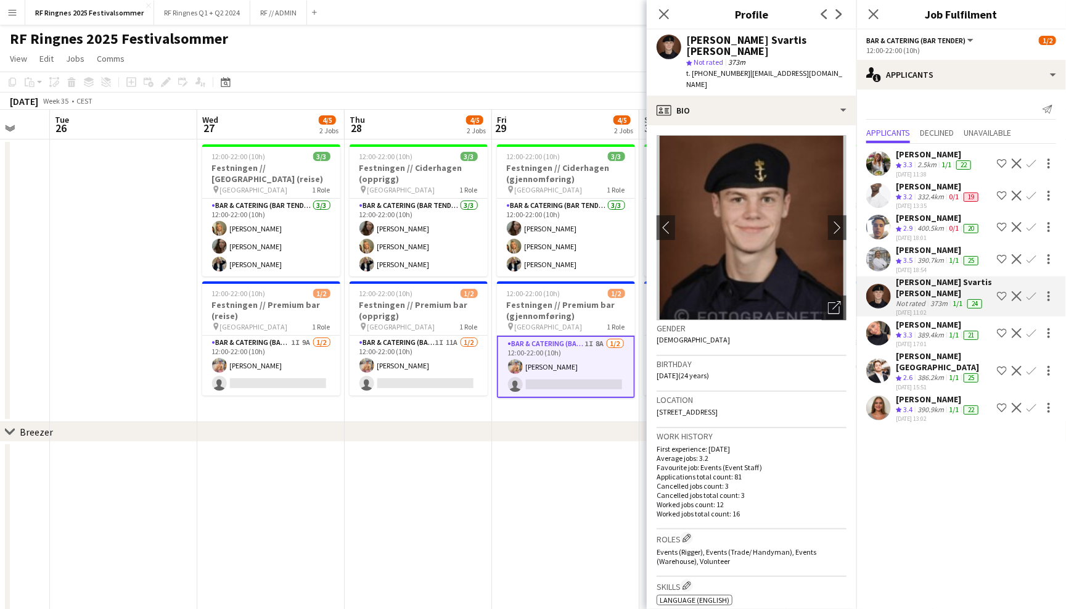
click at [881, 256] on app-user-avatar at bounding box center [879, 259] width 25 height 25
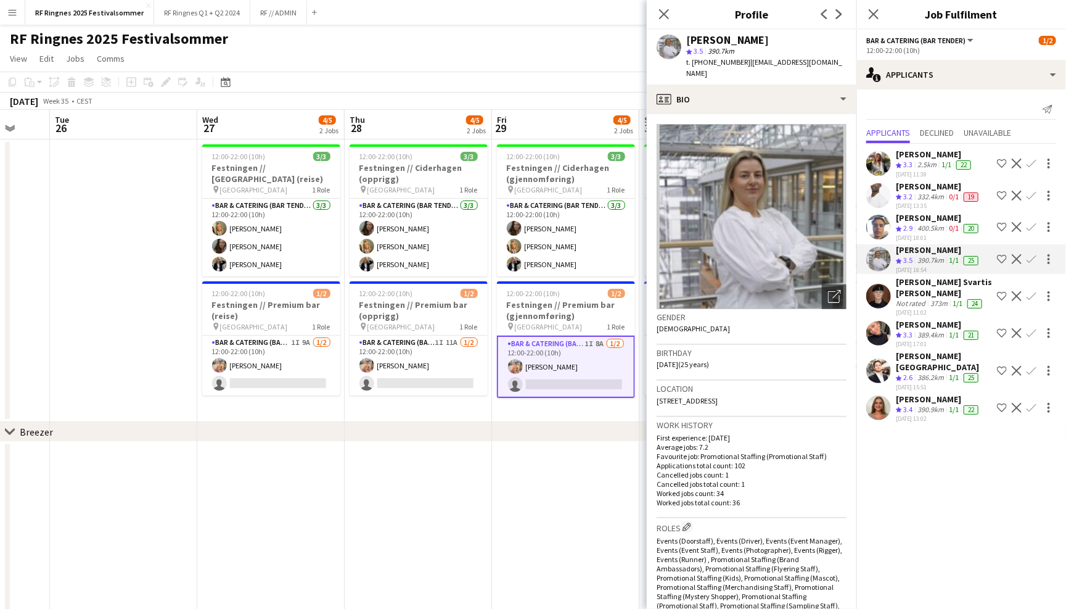
click at [883, 218] on app-user-avatar at bounding box center [879, 227] width 25 height 25
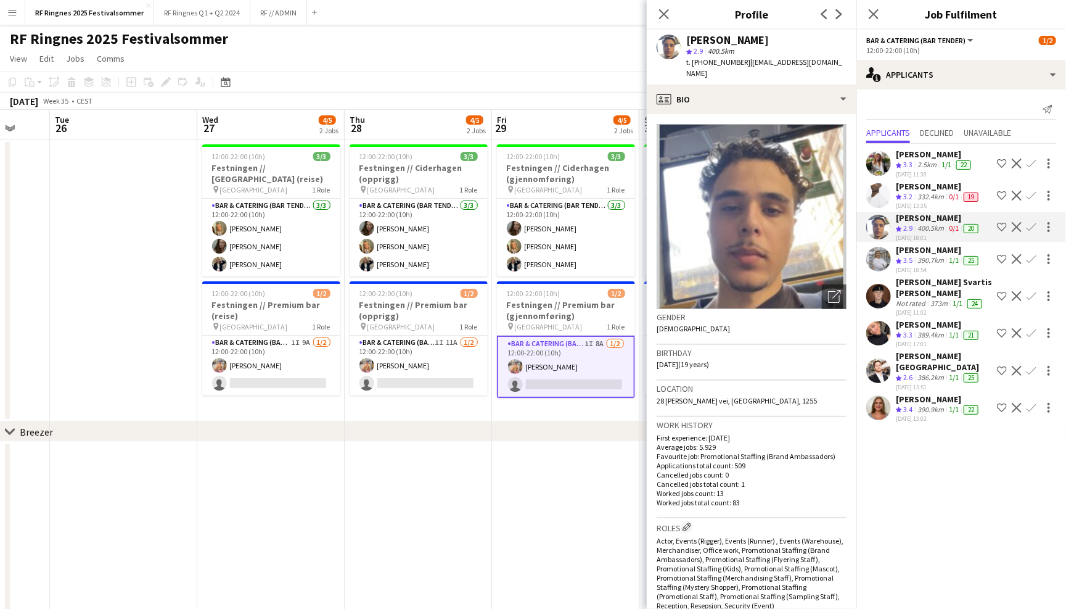
click at [880, 186] on app-user-avatar at bounding box center [879, 195] width 25 height 25
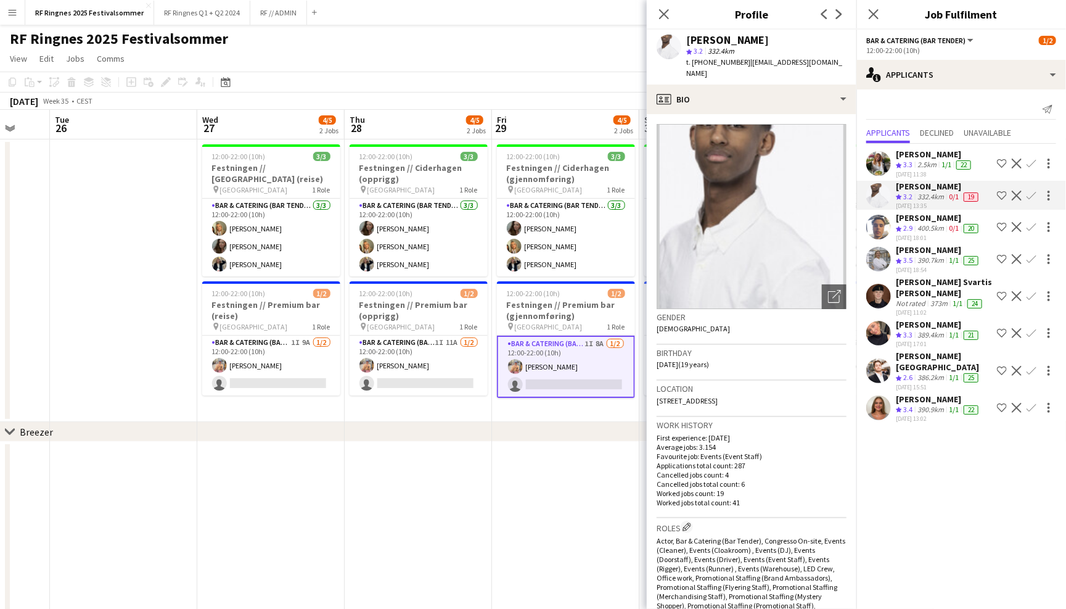
click at [880, 163] on app-user-avatar at bounding box center [879, 163] width 25 height 25
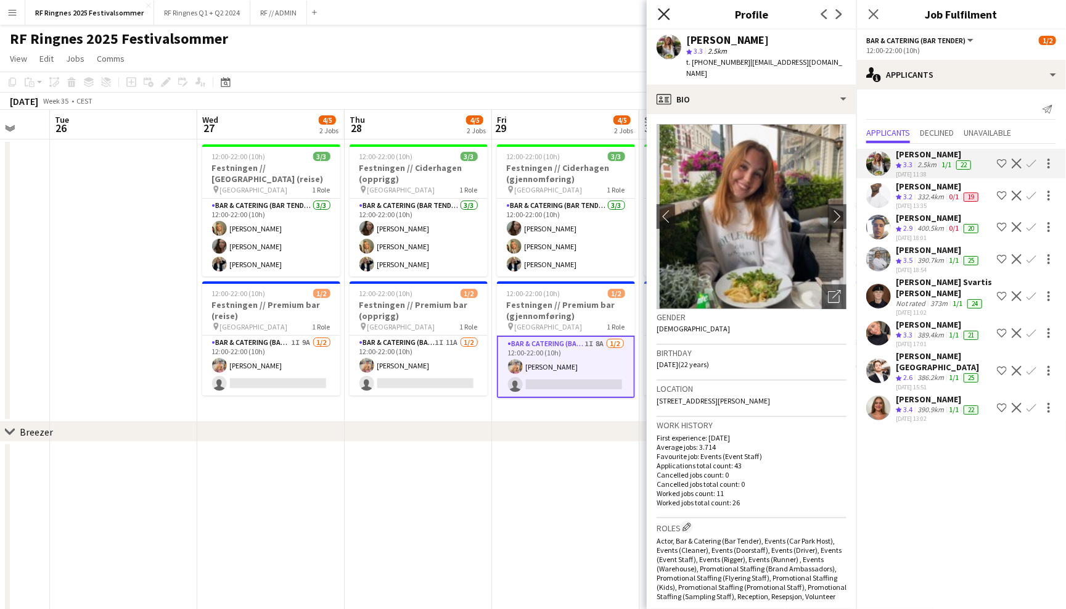
click at [661, 17] on icon "Close pop-in" at bounding box center [664, 14] width 12 height 12
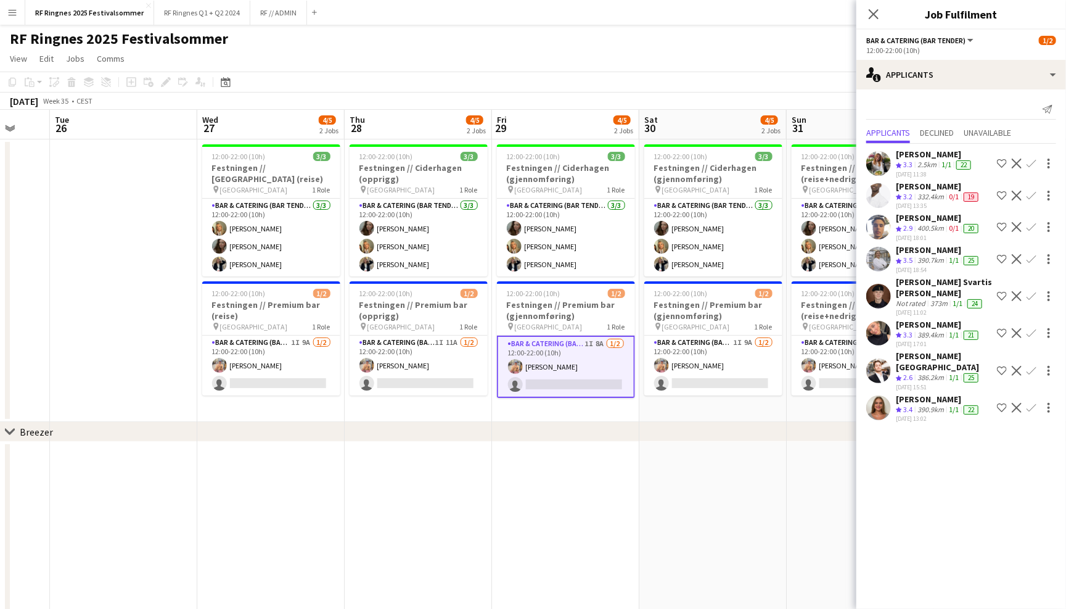
click at [688, 40] on div "RF Ringnes 2025 Festivalsommer user" at bounding box center [533, 36] width 1066 height 23
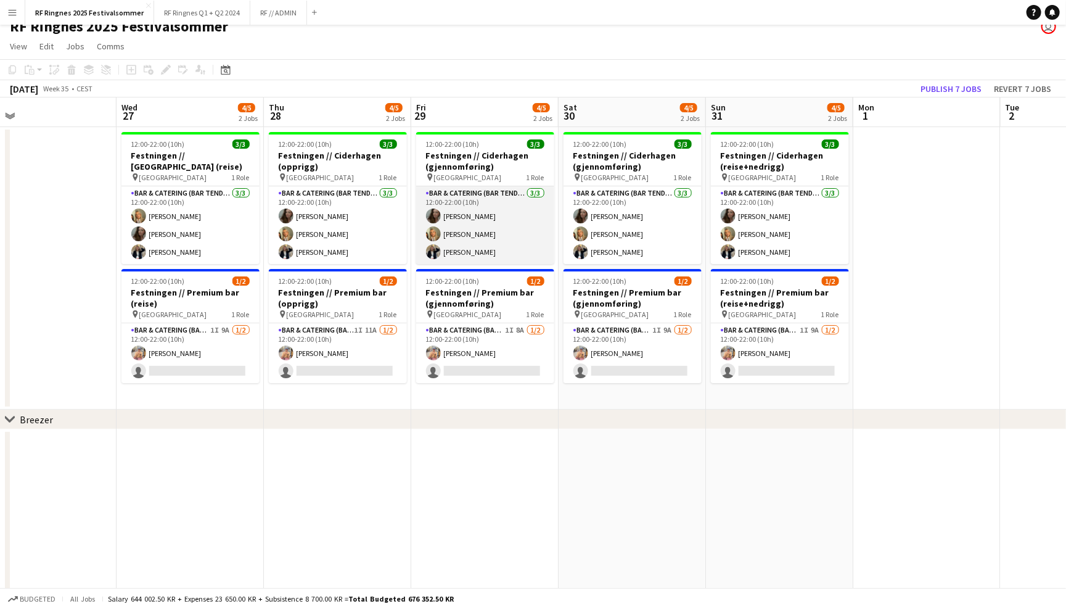
scroll to position [14, 0]
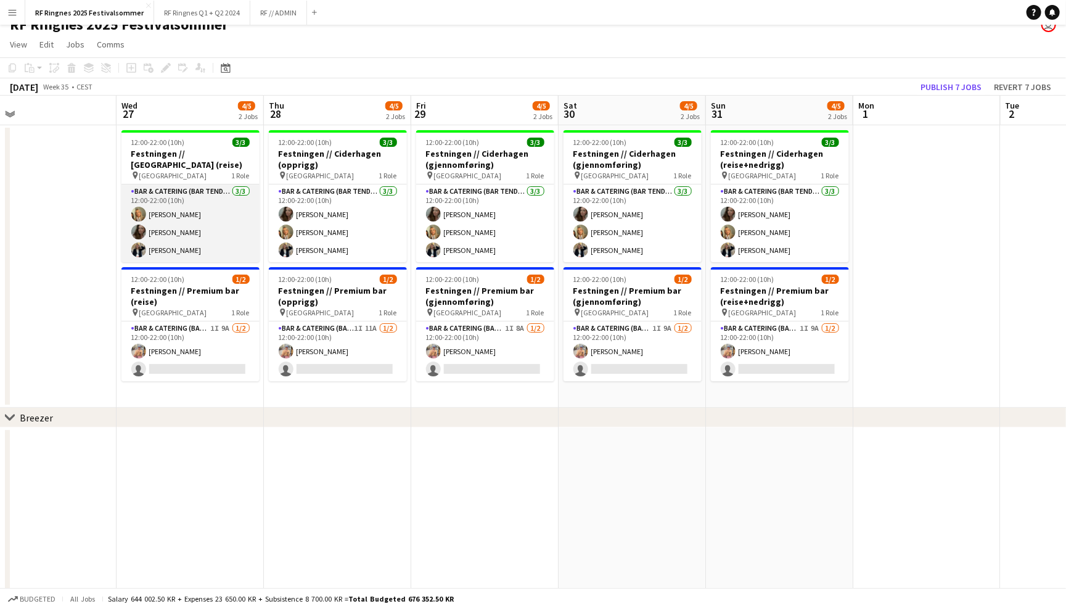
click at [191, 234] on app-card-role "Bar & Catering (Bar Tender) 3/3 12:00-22:00 (10h) Tuva Berglihn Lund Sandra Haa…" at bounding box center [191, 223] width 138 height 78
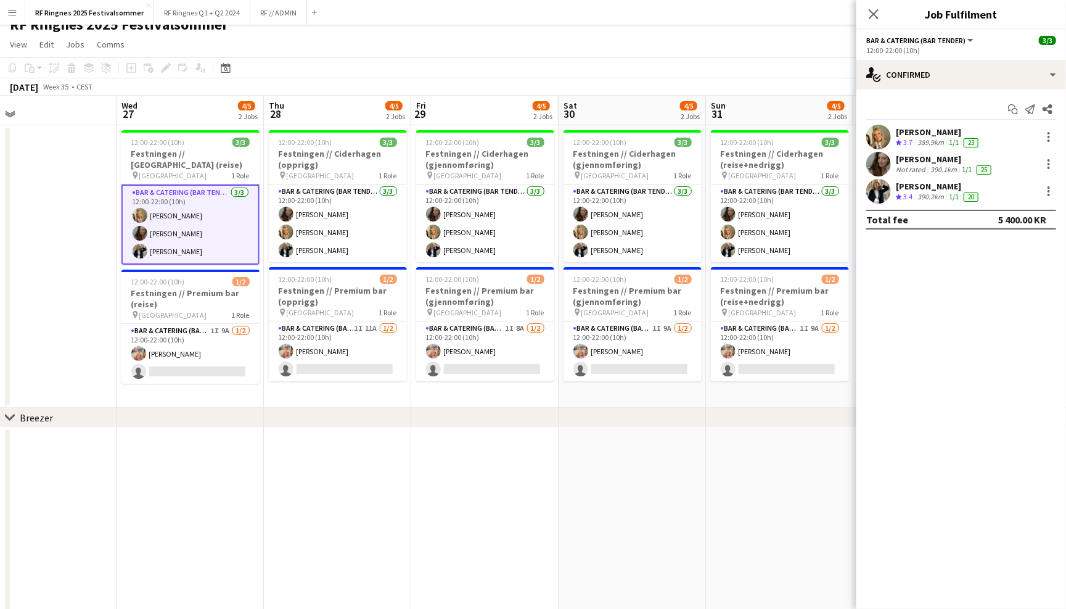
click at [887, 130] on app-user-avatar at bounding box center [879, 137] width 25 height 25
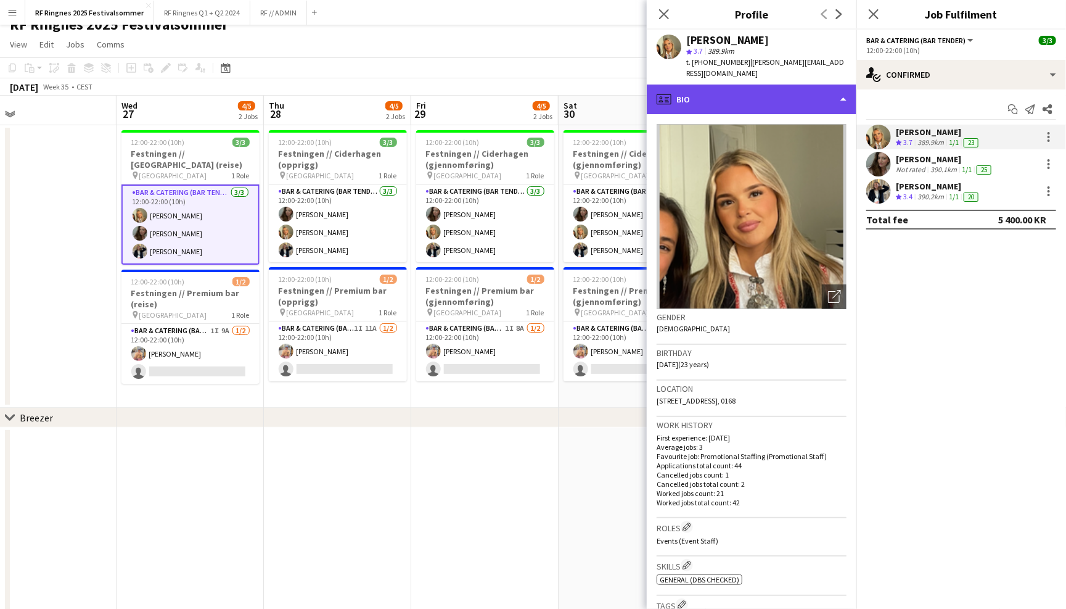
click at [810, 87] on div "profile Bio" at bounding box center [752, 100] width 210 height 30
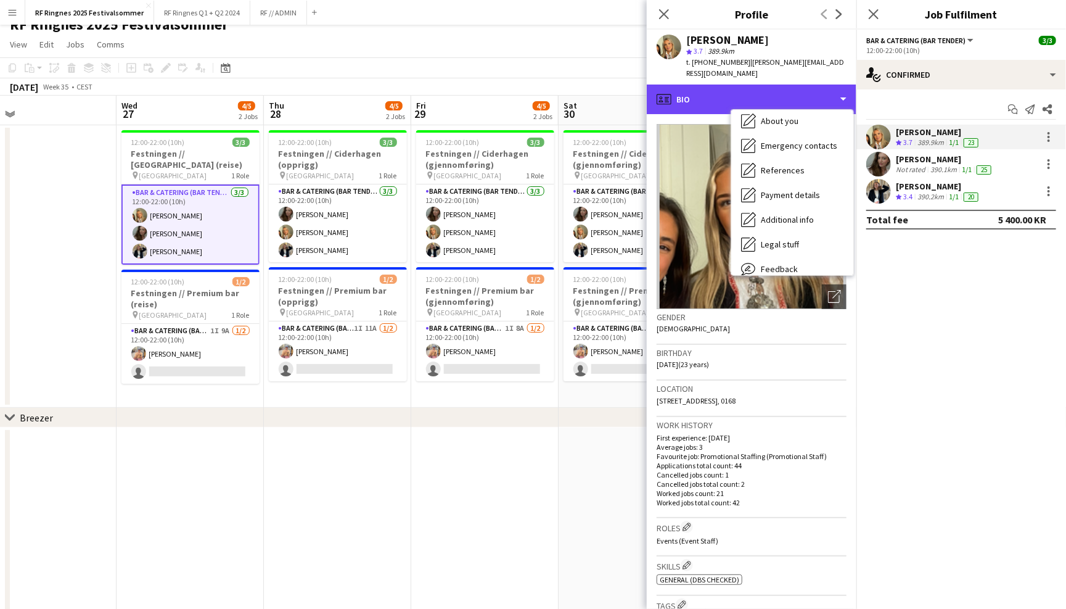
scroll to position [107, 0]
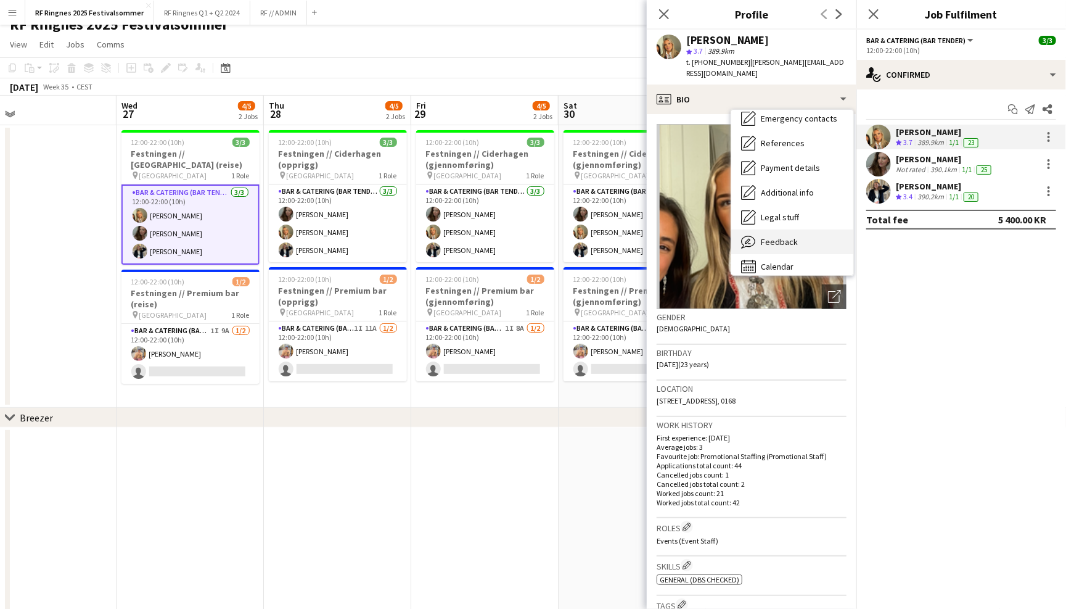
click at [813, 234] on div "Feedback Feedback" at bounding box center [793, 241] width 122 height 25
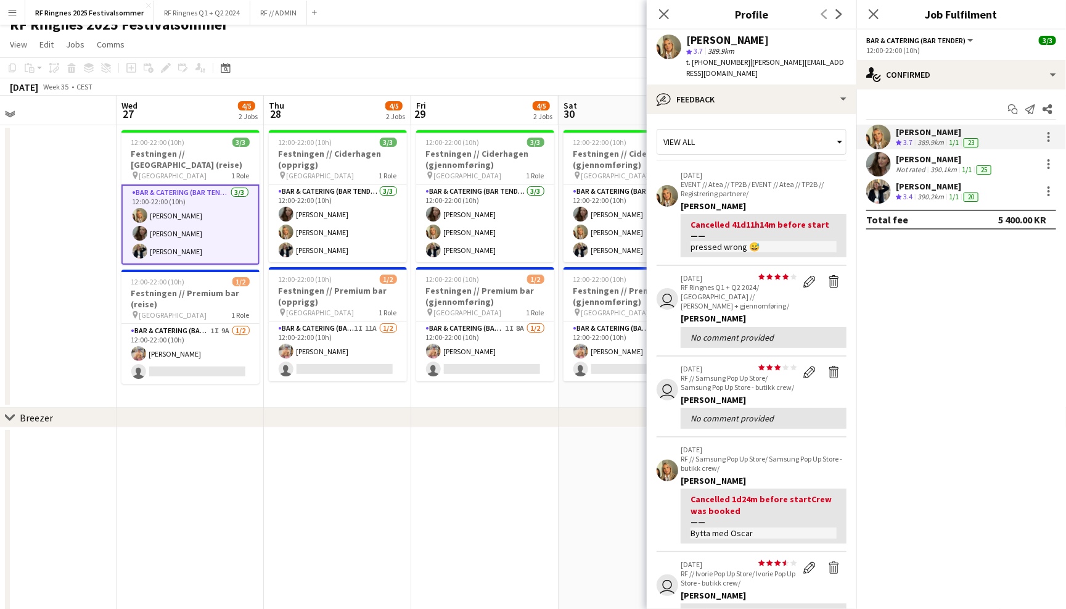
click at [881, 155] on app-user-avatar at bounding box center [879, 164] width 25 height 25
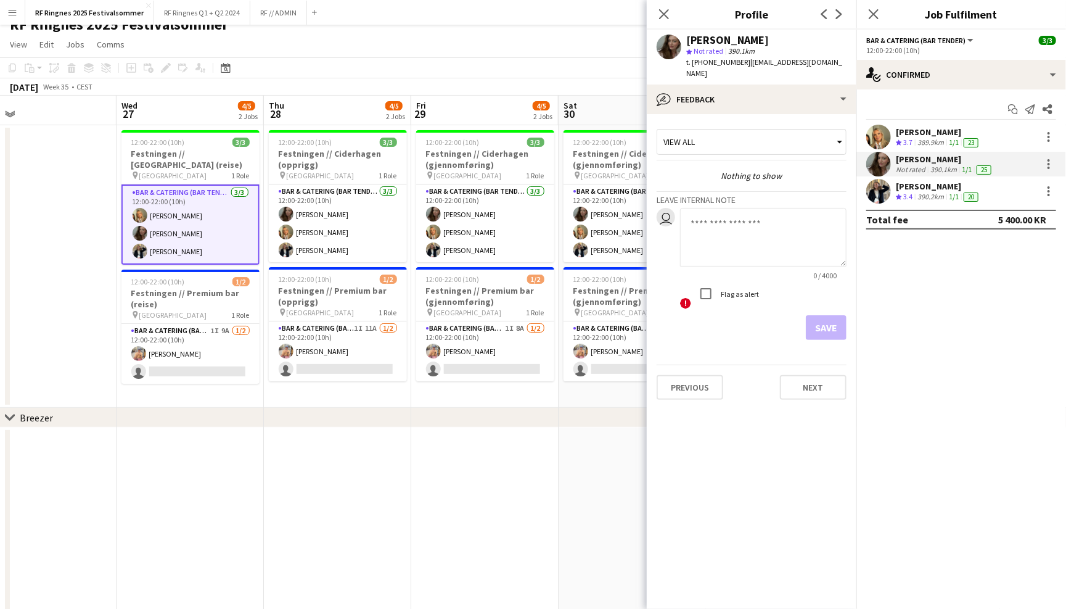
click at [879, 199] on app-user-avatar at bounding box center [879, 191] width 25 height 25
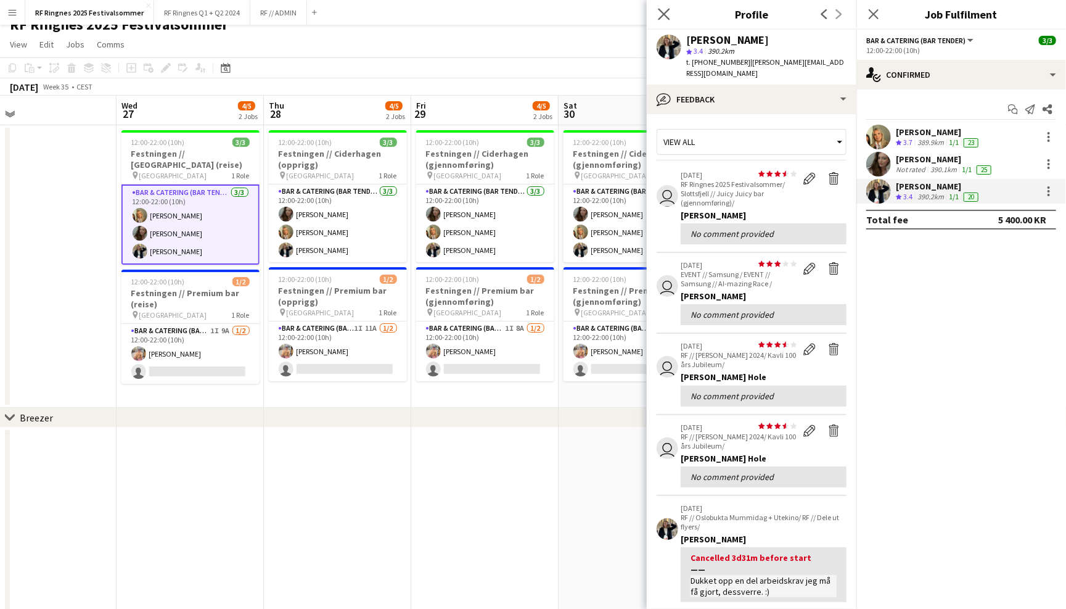
click at [671, 15] on app-icon "Close pop-in" at bounding box center [665, 15] width 18 height 18
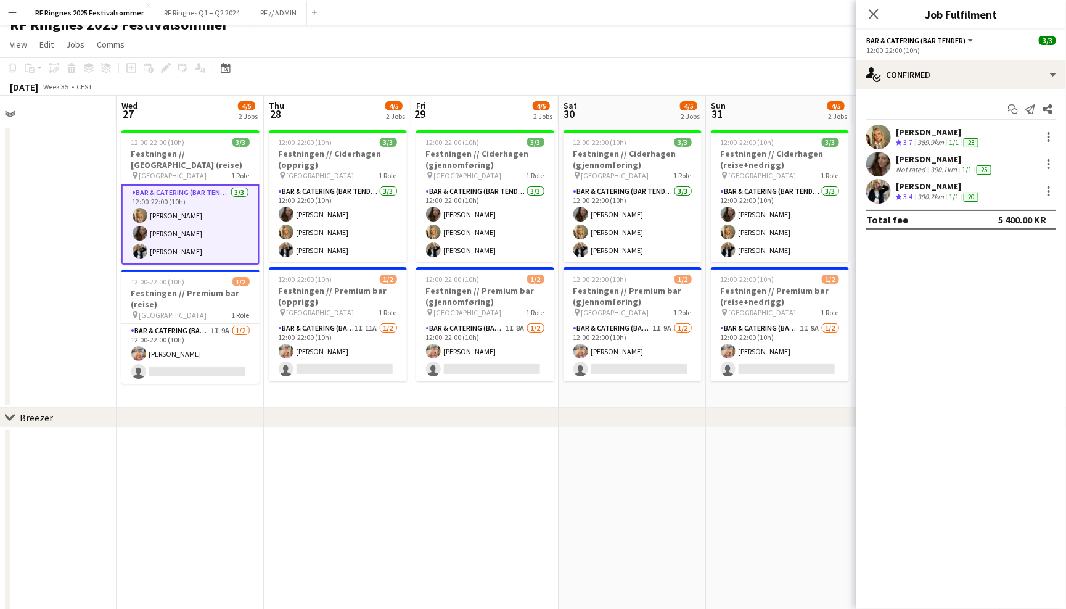
click at [669, 21] on app-navbar "Menu Boards Boards Boards All jobs Status Workforce Workforce My Workforce Recr…" at bounding box center [533, 12] width 1066 height 25
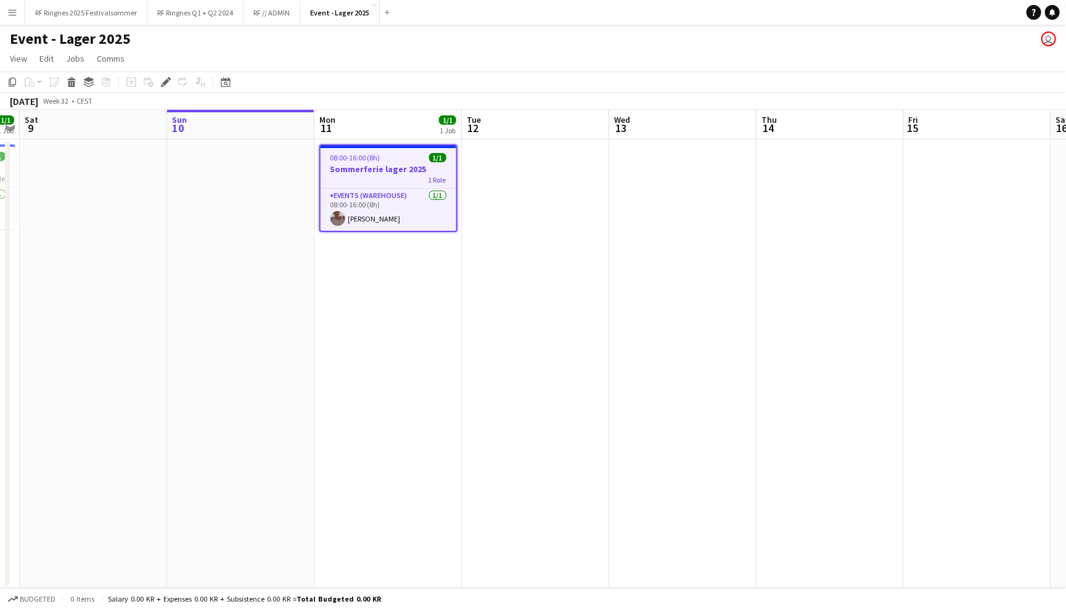
scroll to position [0, 424]
